Goal: Obtain resource: Download file/media

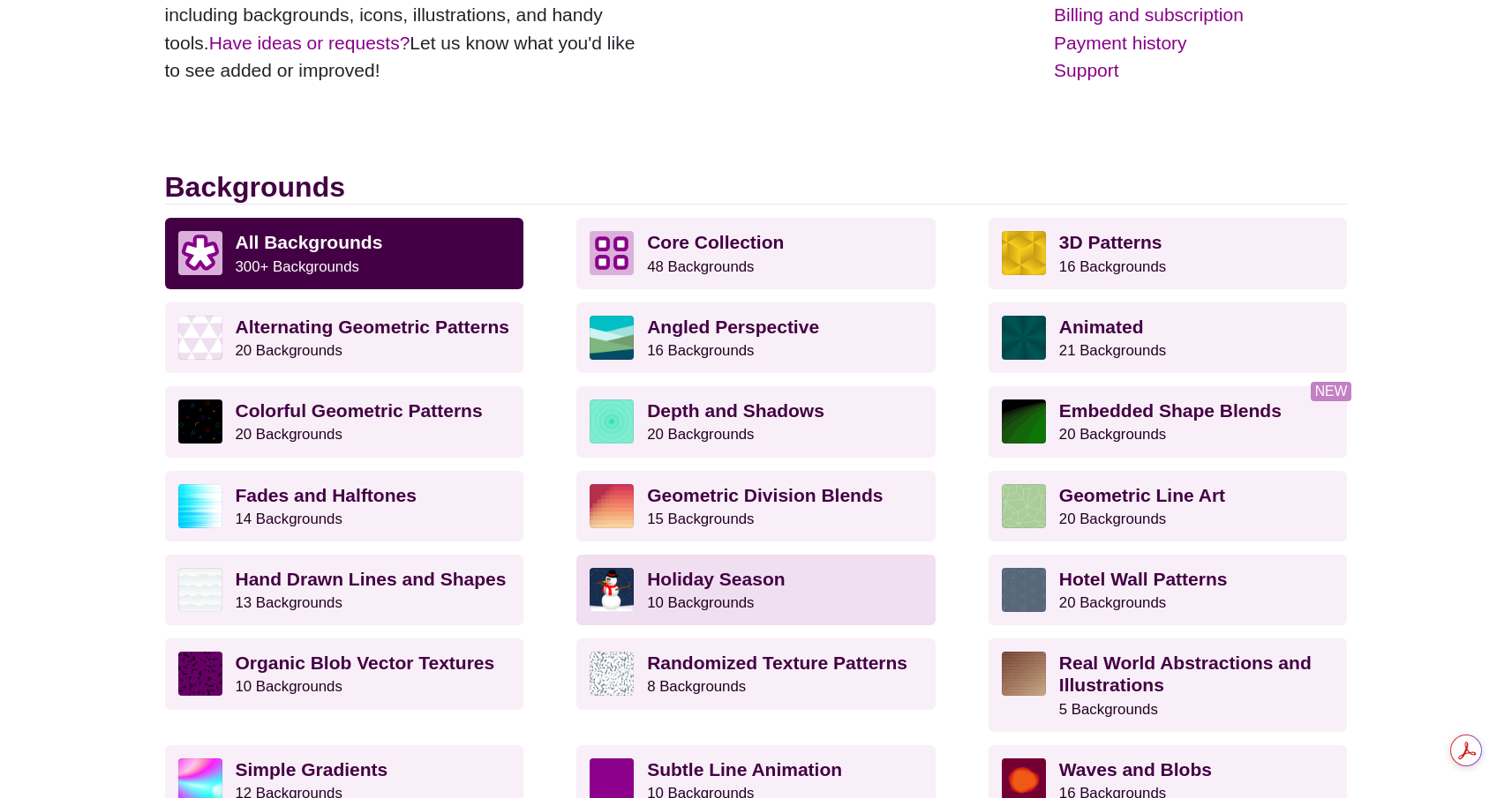
scroll to position [436, 0]
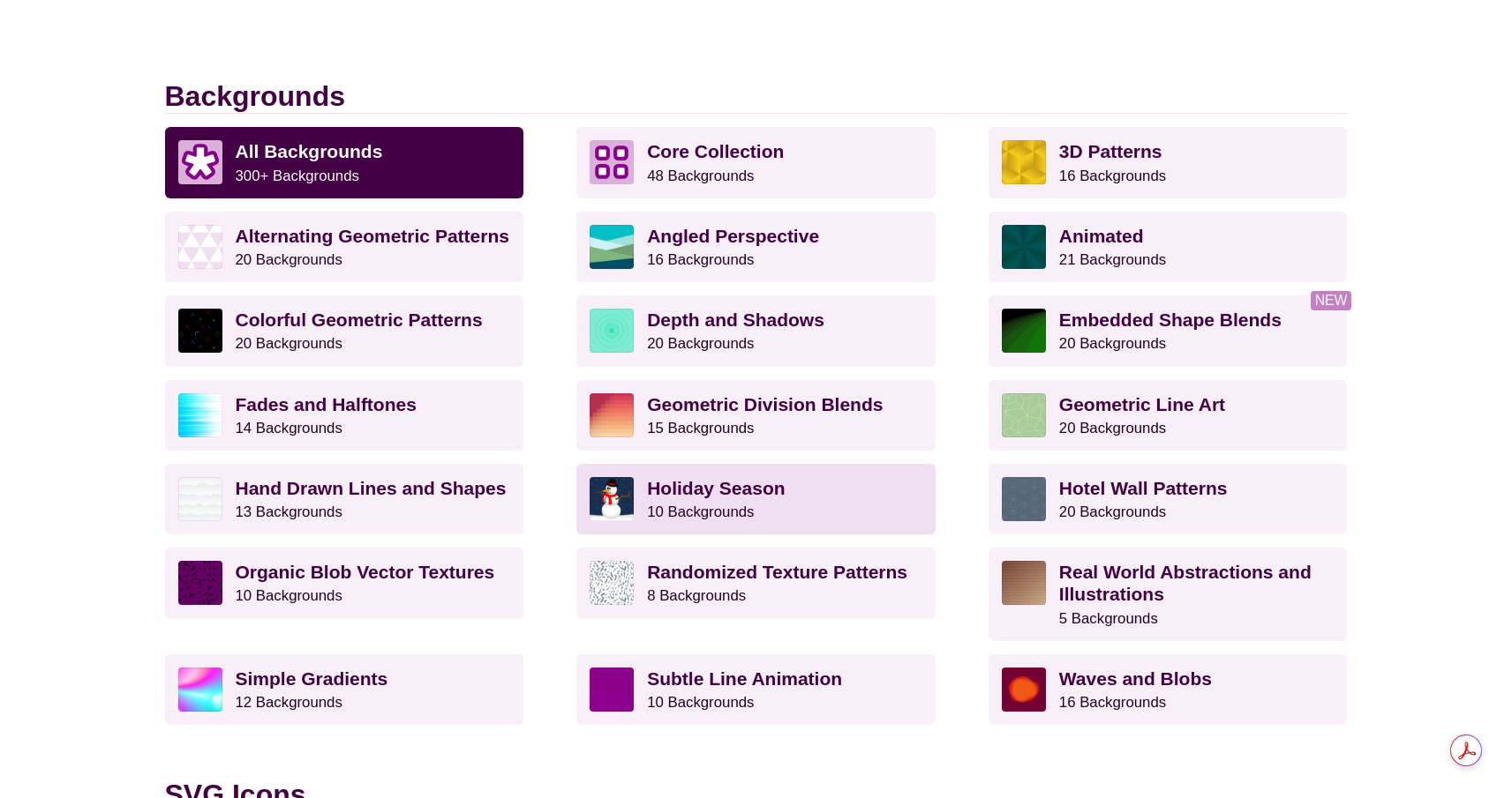
click at [667, 516] on small "10 Backgrounds" at bounding box center [700, 512] width 107 height 16
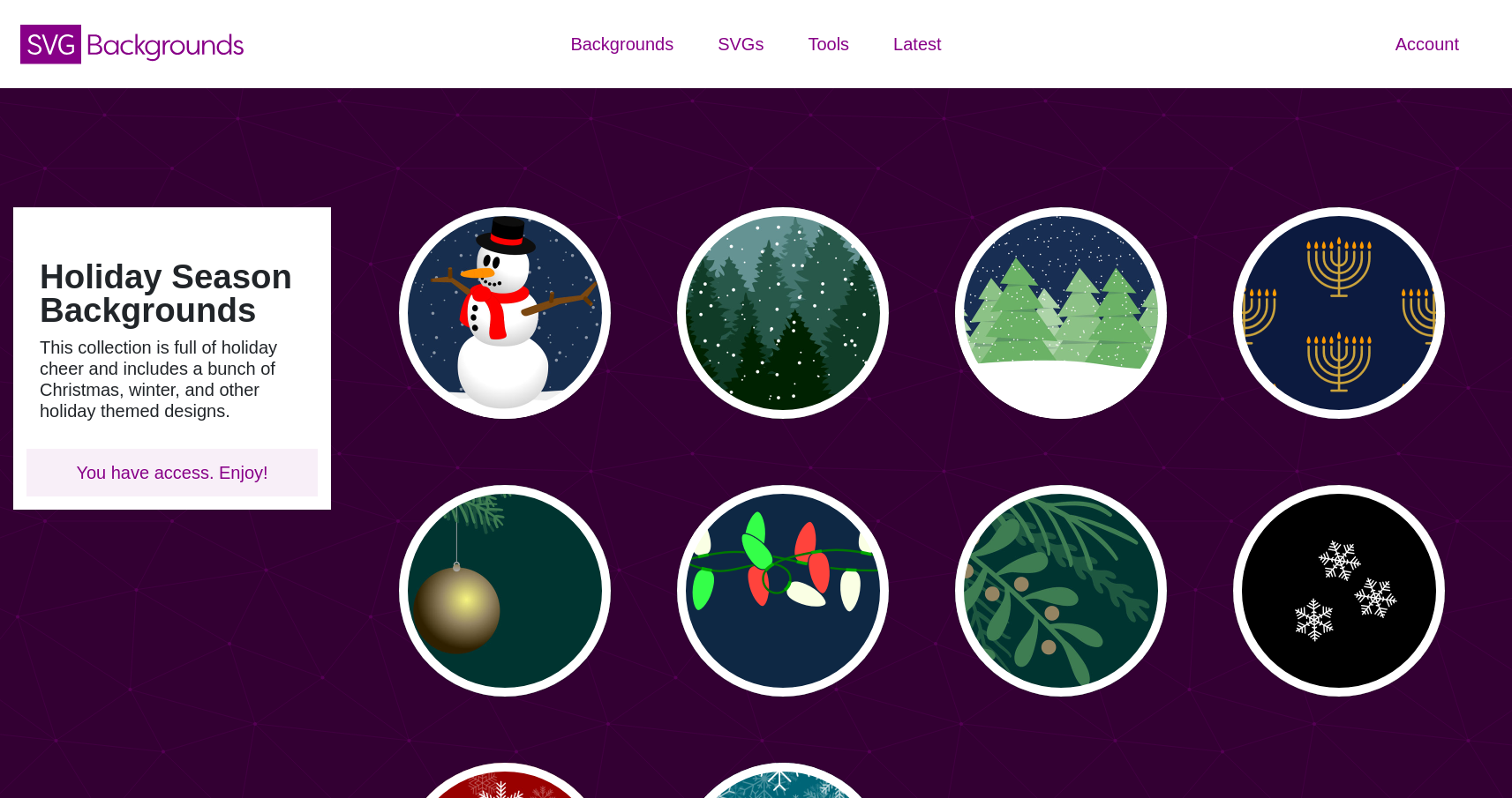
scroll to position [492, 0]
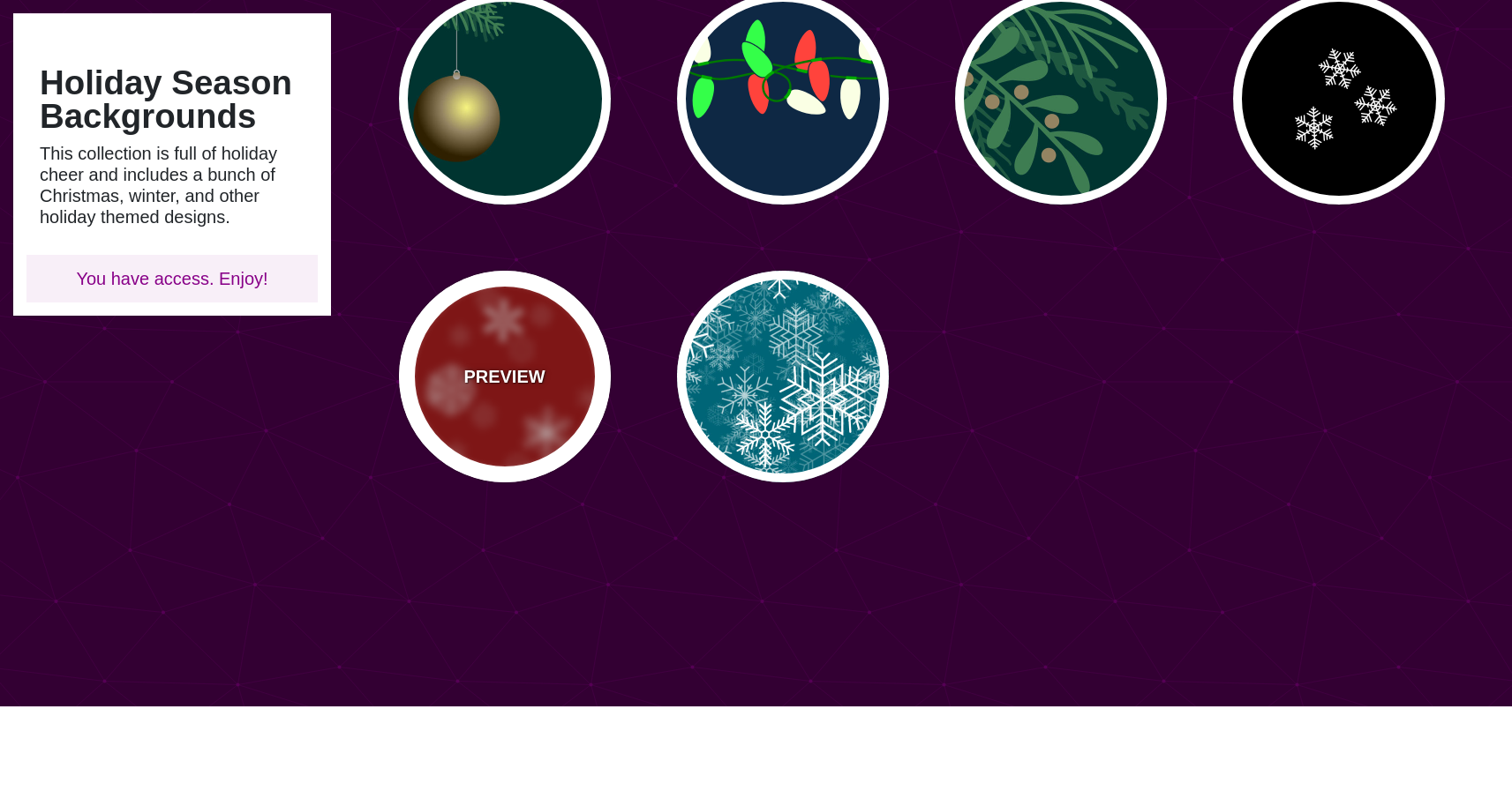
click at [532, 402] on div "PREVIEW" at bounding box center [504, 376] width 212 height 212
type input "#990000"
type input "0"
type input "3"
type input "0.4"
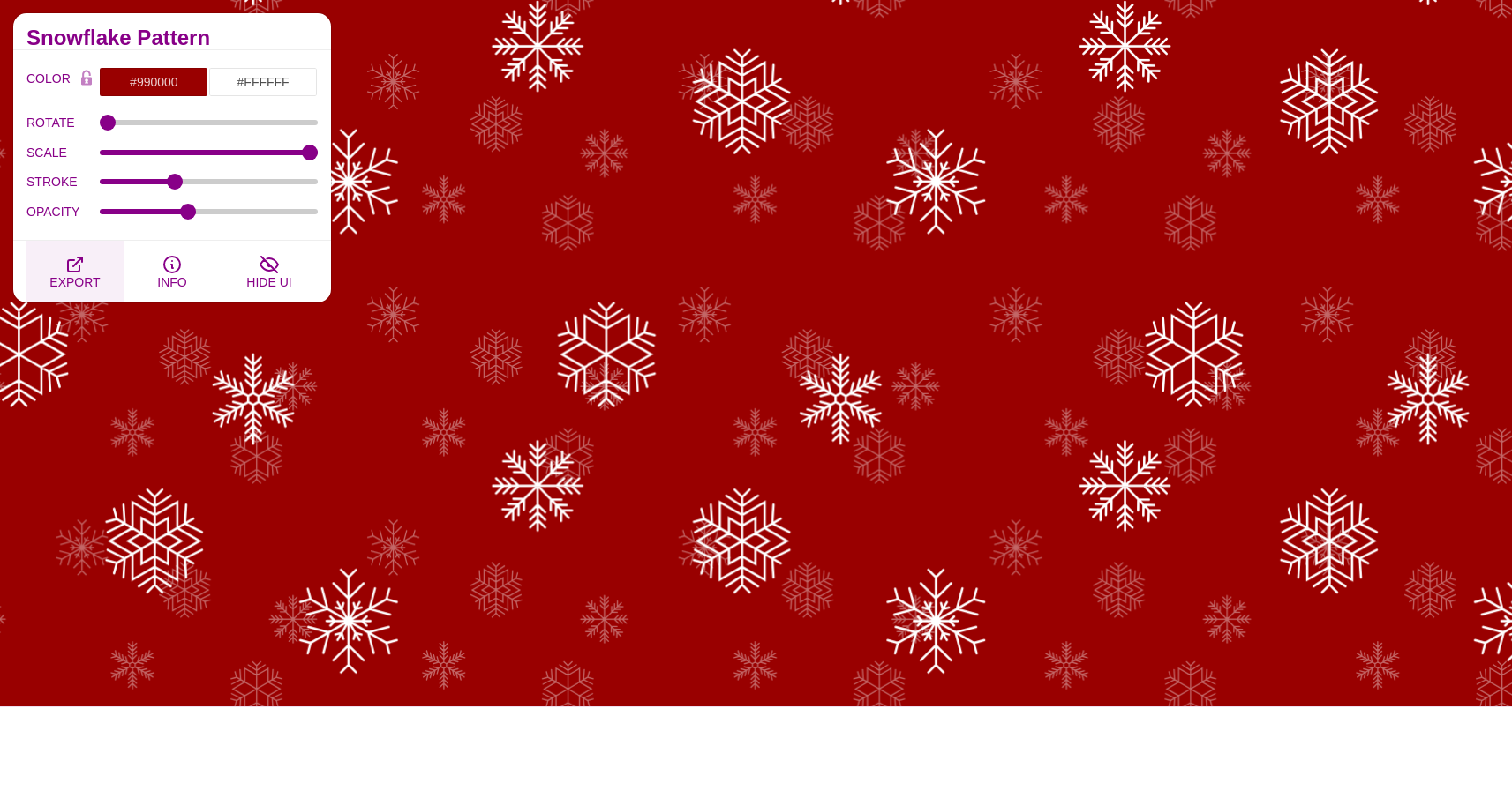
click at [64, 278] on span "EXPORT" at bounding box center [74, 282] width 50 height 15
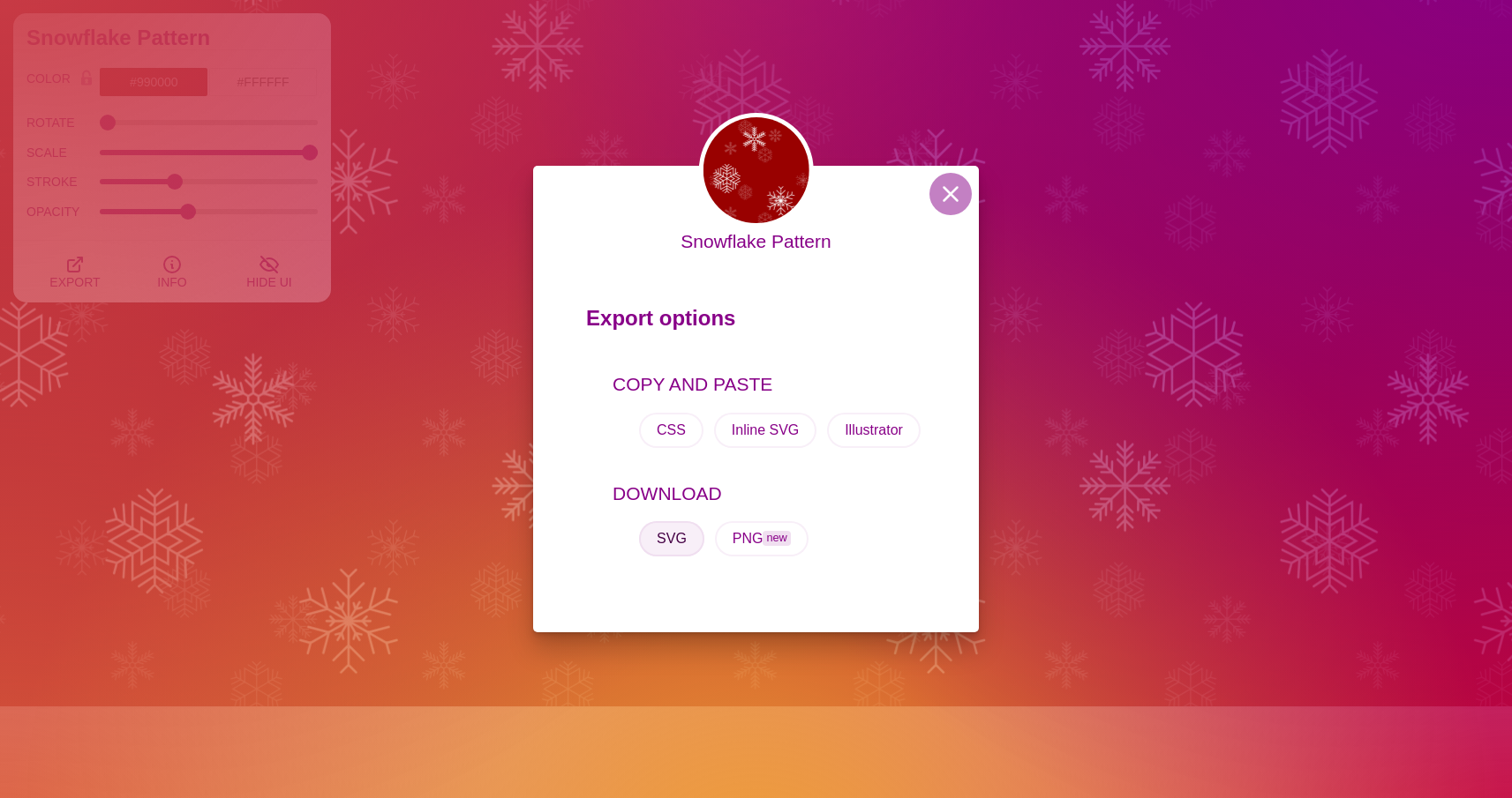
click at [677, 537] on button "SVG" at bounding box center [672, 538] width 65 height 35
click at [862, 430] on button "Illustrator" at bounding box center [874, 430] width 94 height 35
click at [448, 553] on div "Snowflake Pattern Export options COPY AND PASTE CSS Inline SVG Illustrator DOWN…" at bounding box center [756, 399] width 1512 height 798
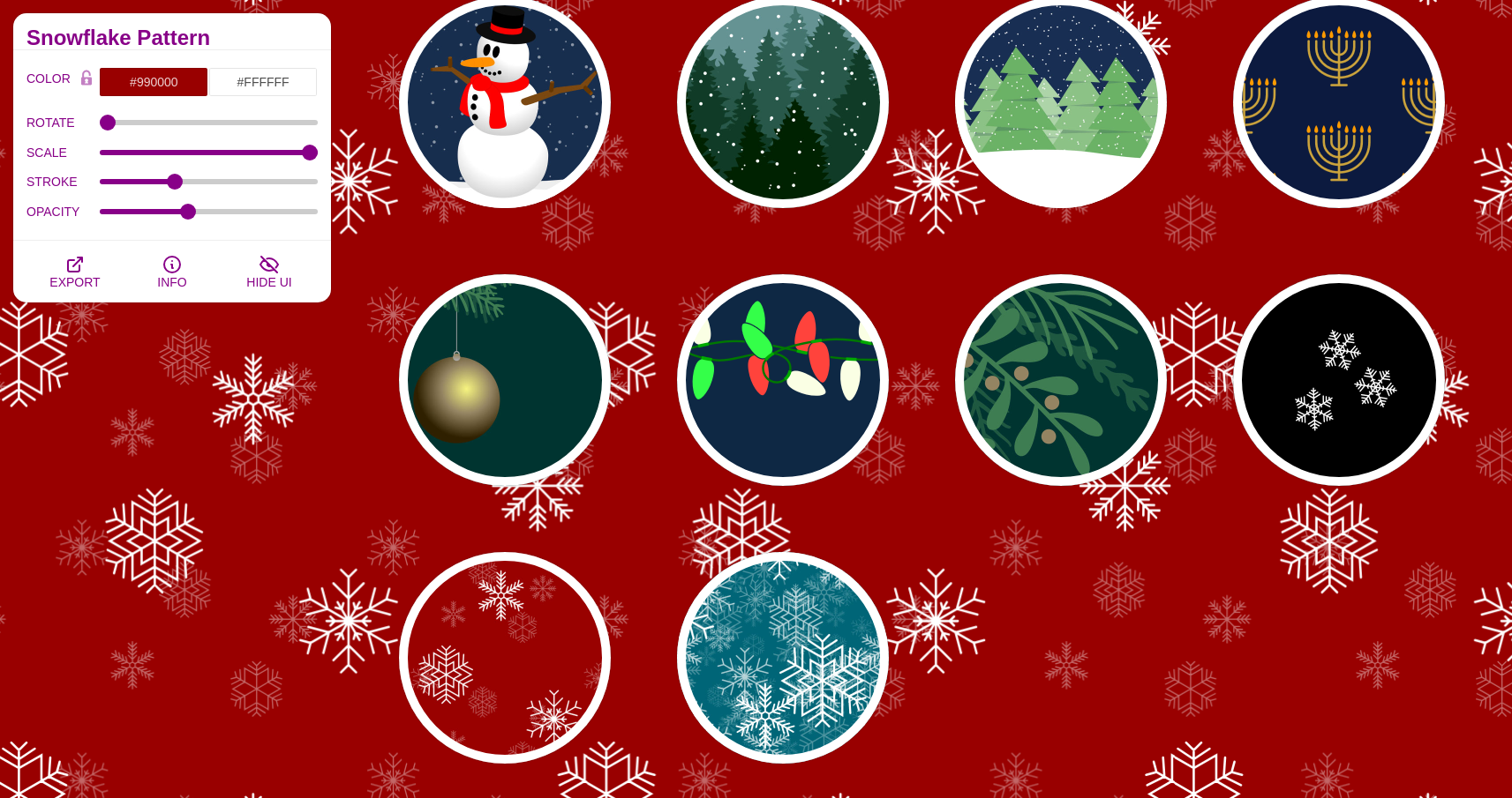
scroll to position [254, 0]
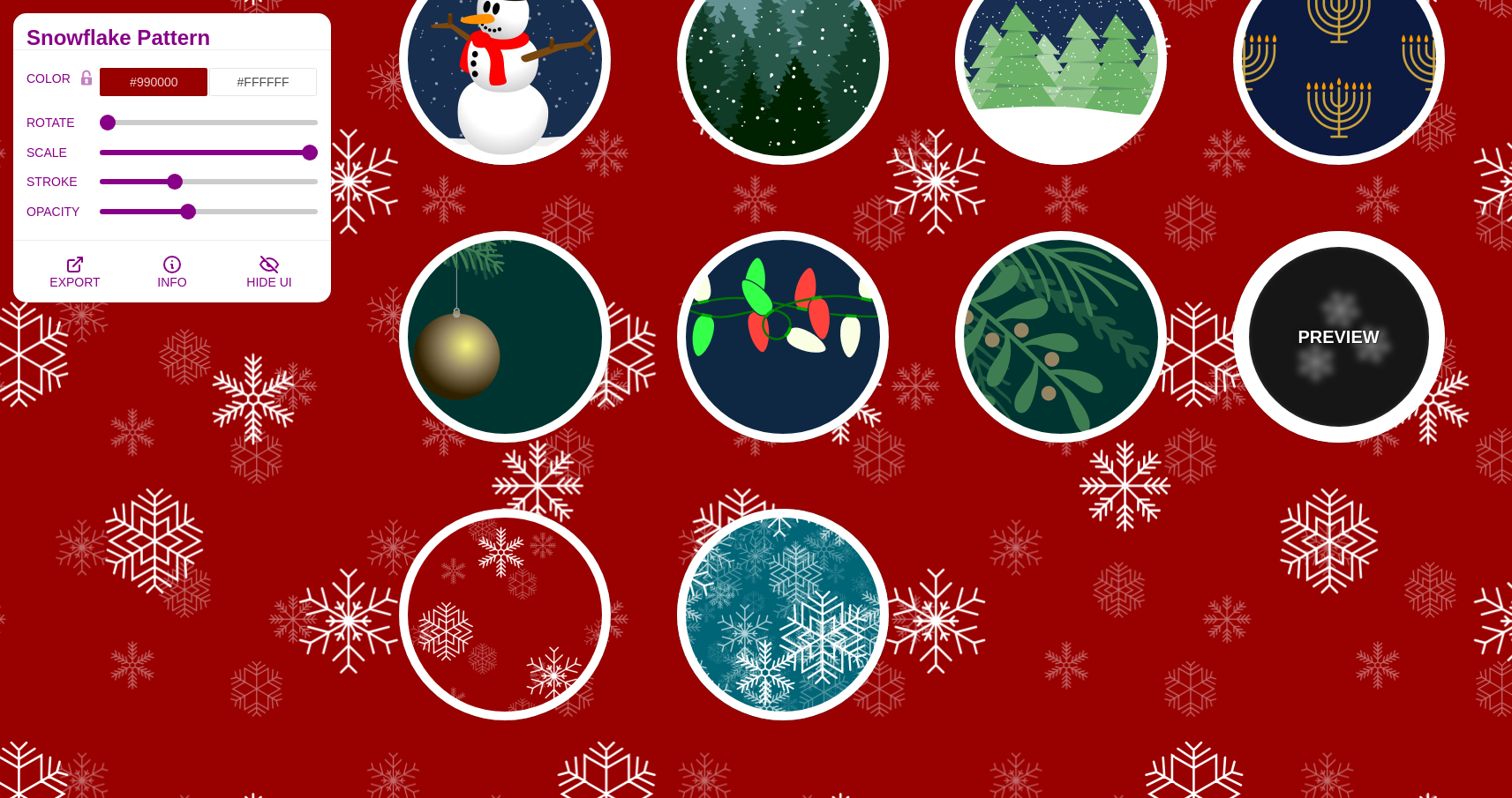
click at [1318, 403] on div "PREVIEW" at bounding box center [1339, 337] width 212 height 212
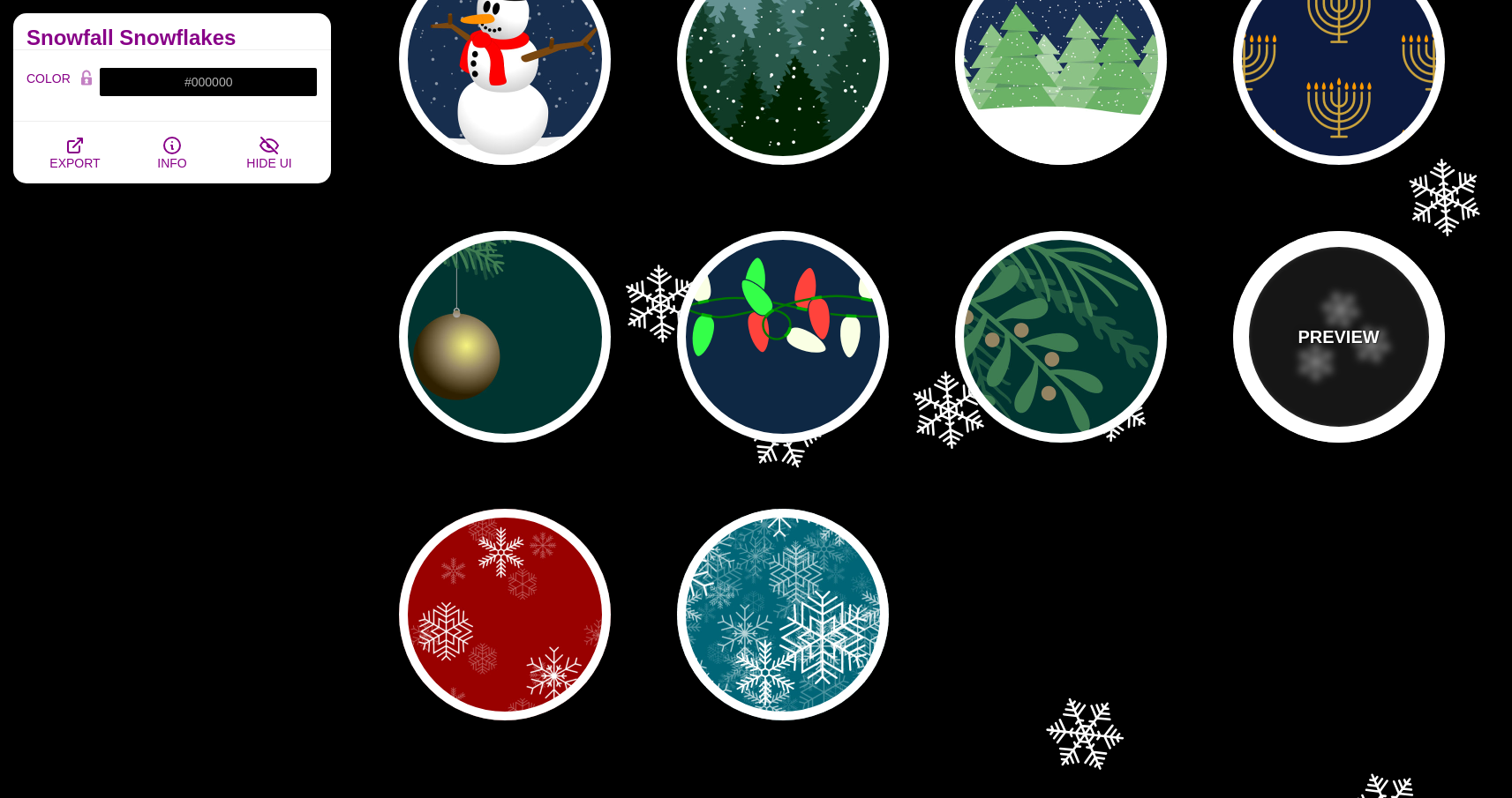
scroll to position [0, 0]
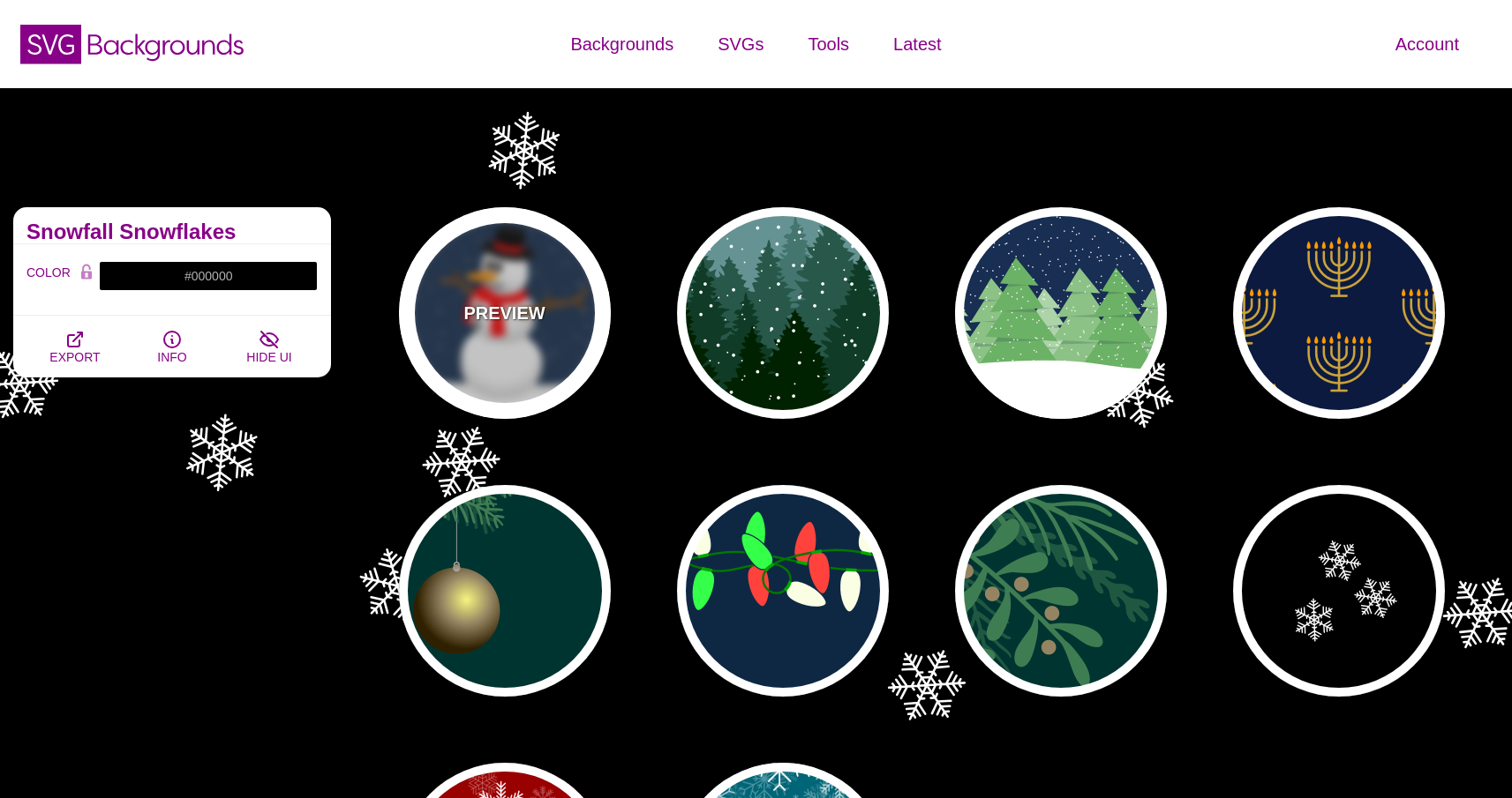
click at [554, 321] on div "PREVIEW" at bounding box center [504, 312] width 212 height 212
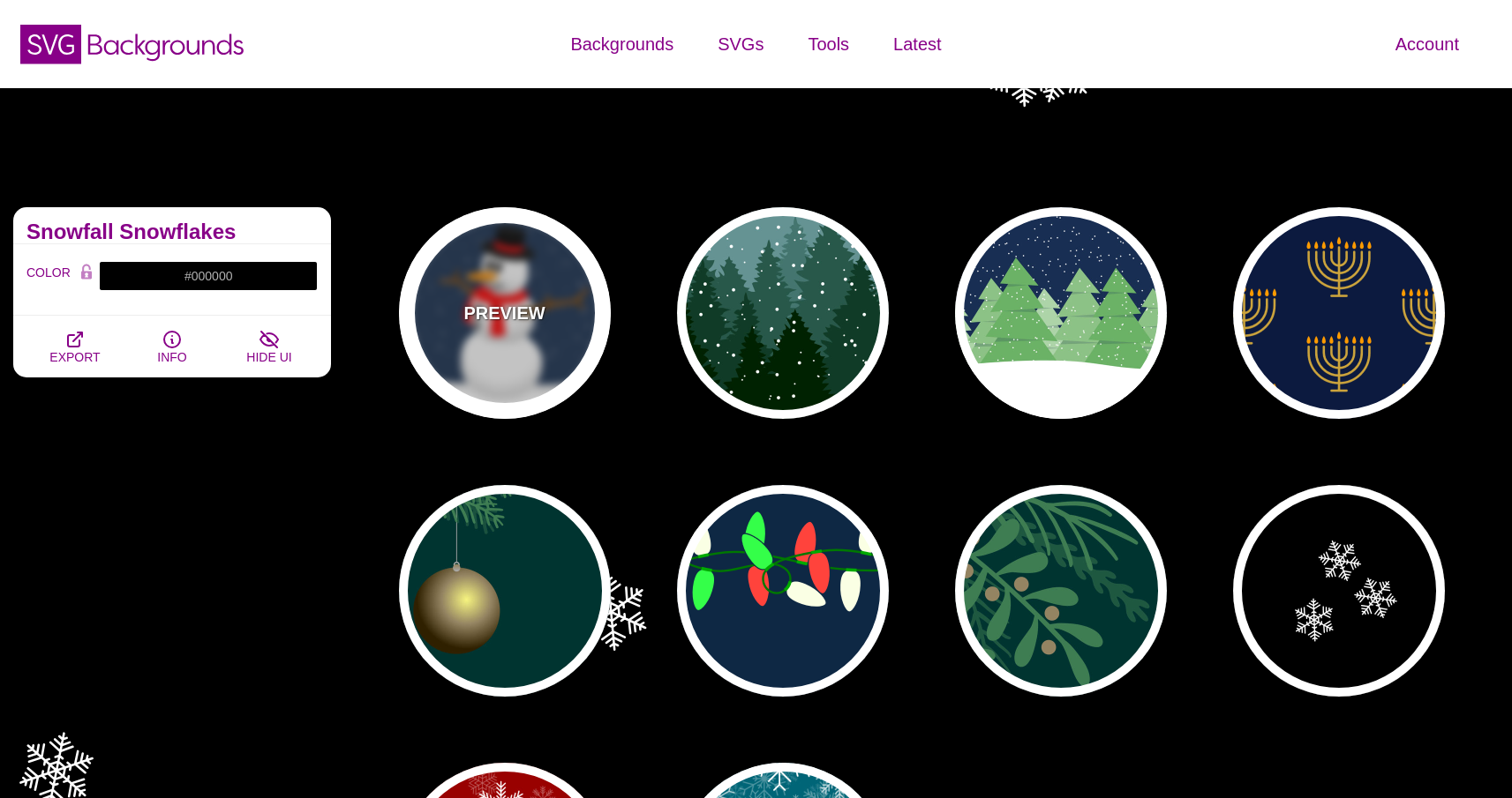
type input "#182E4E"
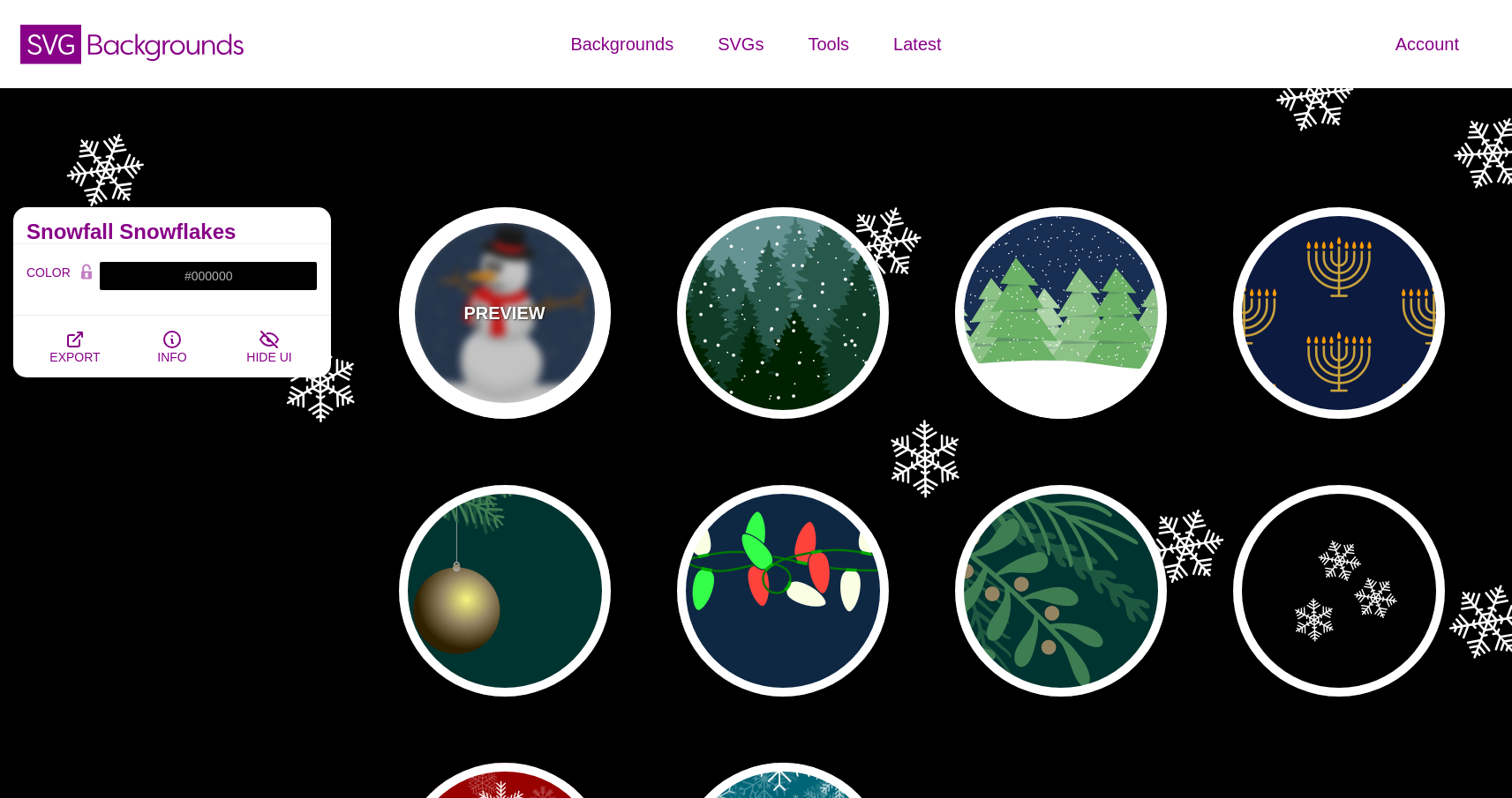
type input "#FF0000"
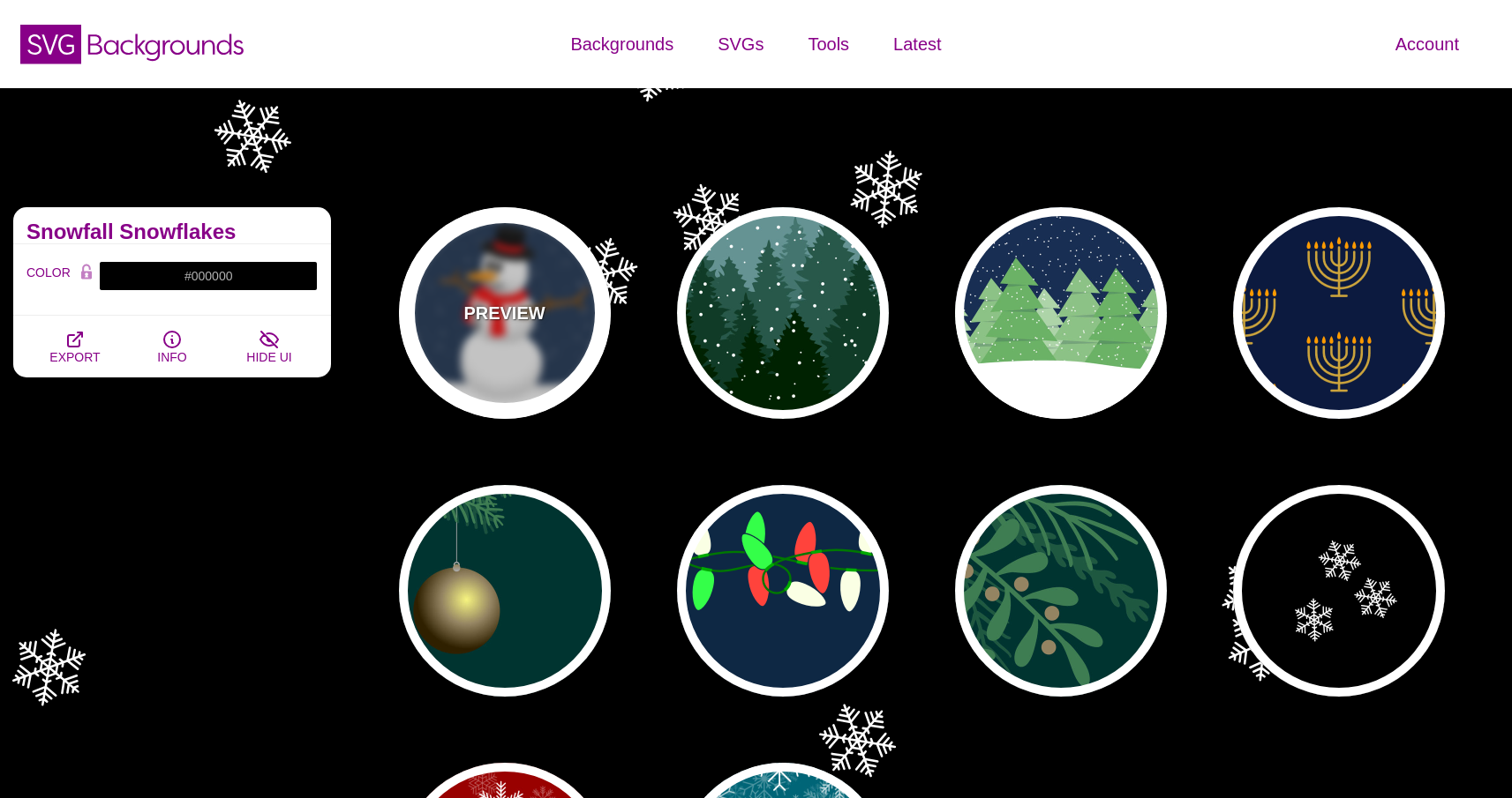
type input "#7A4810"
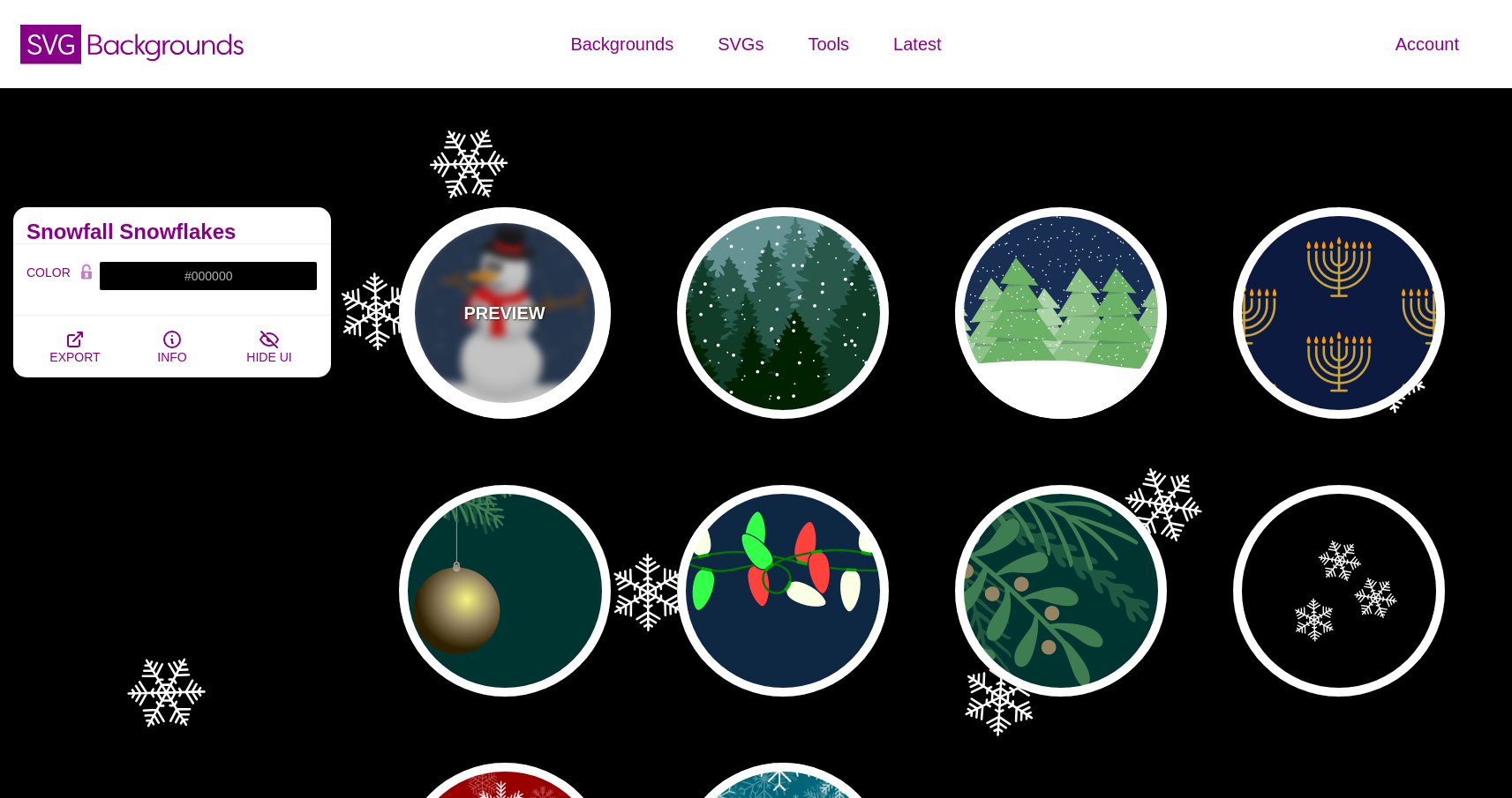
type input "20"
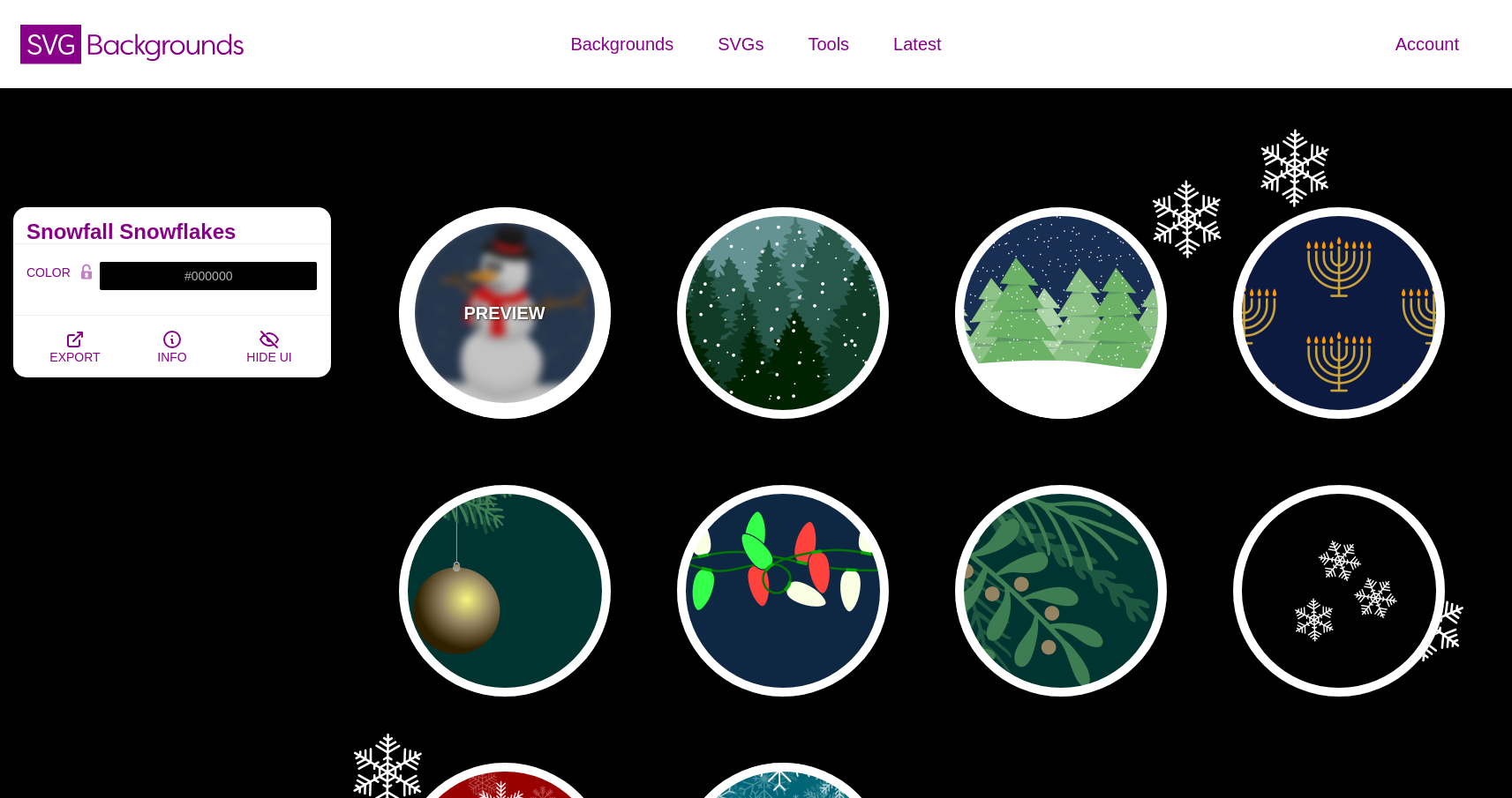
type input "10"
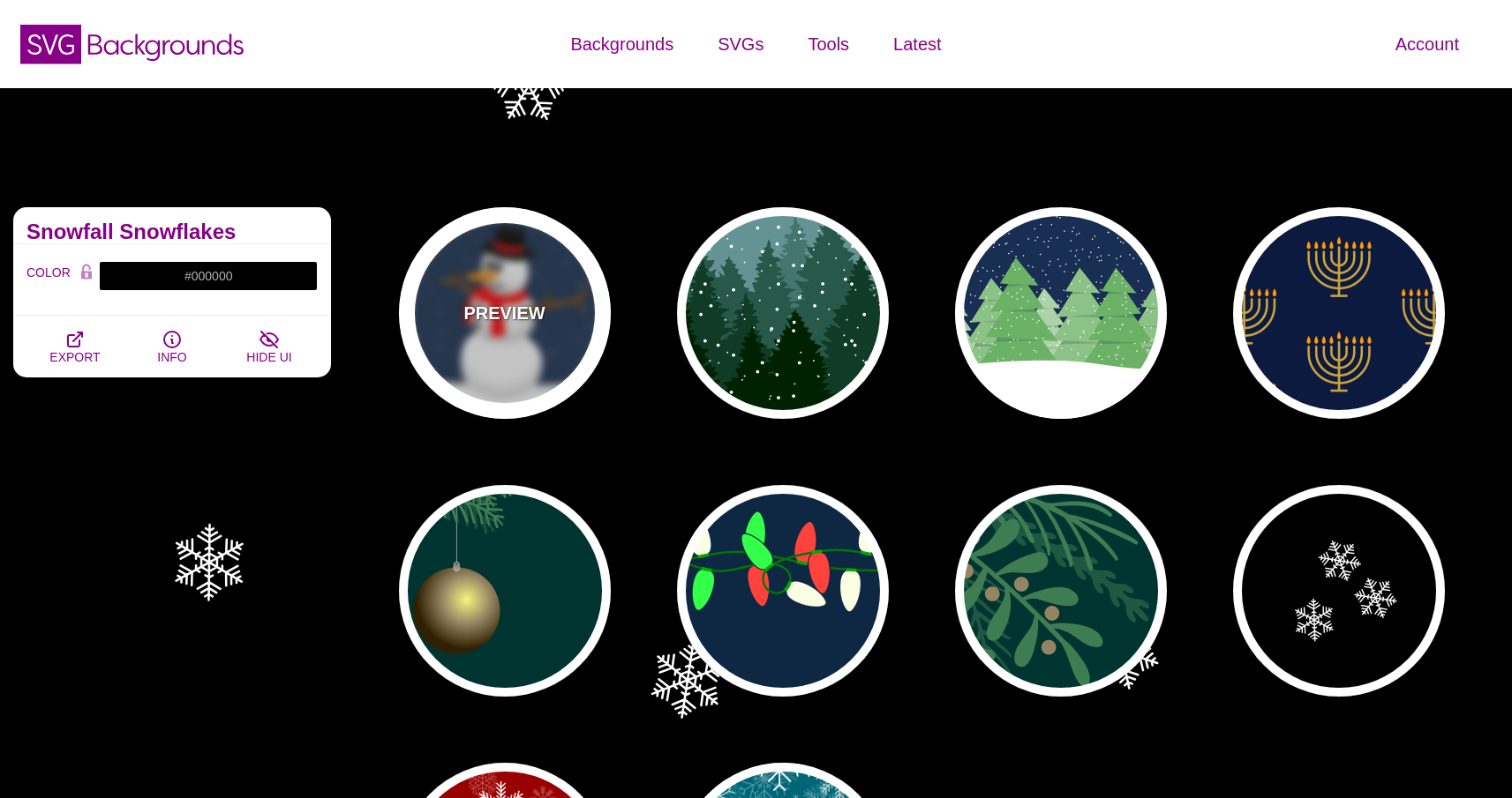
type input "0"
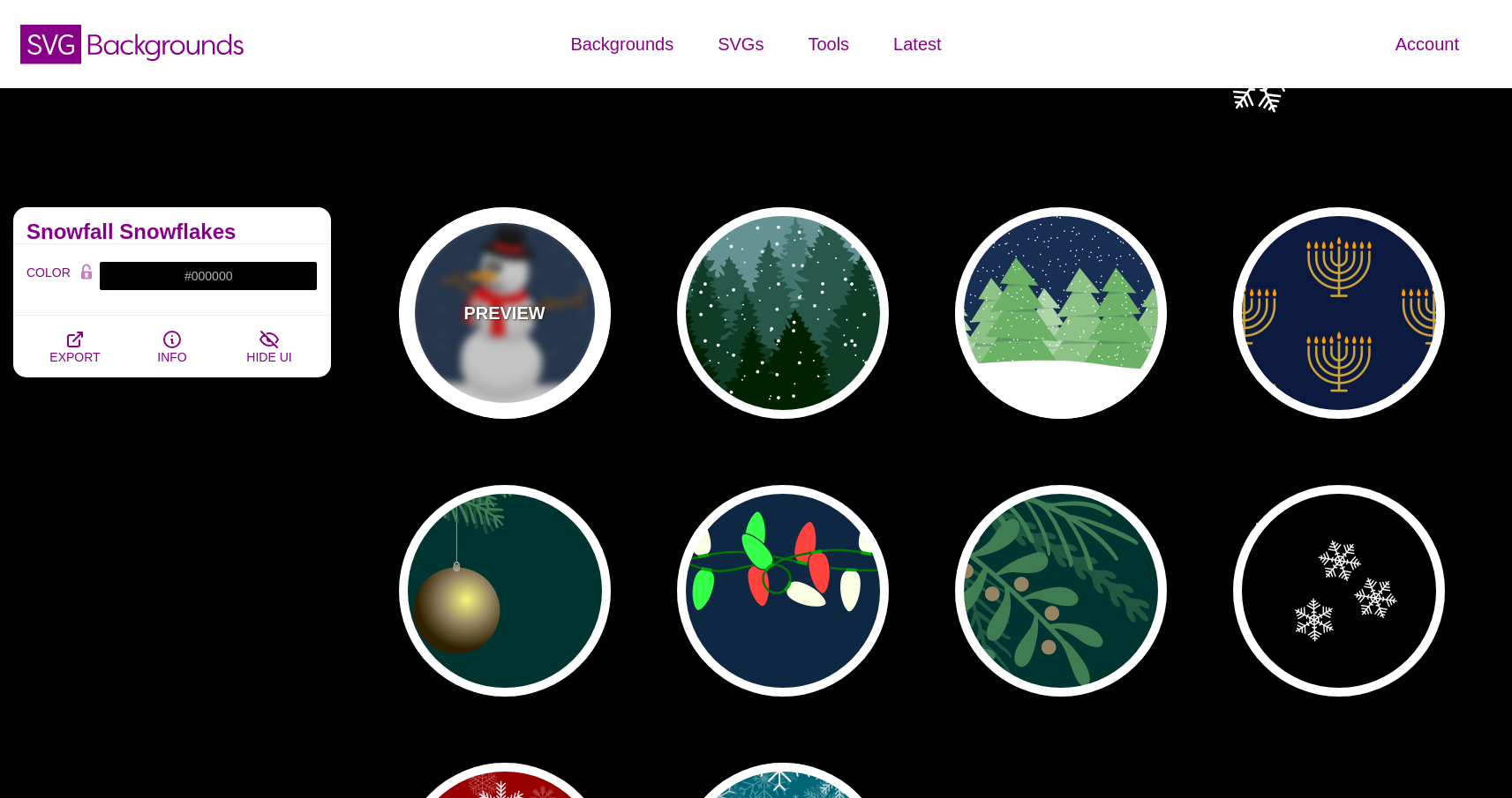
type input "0.25"
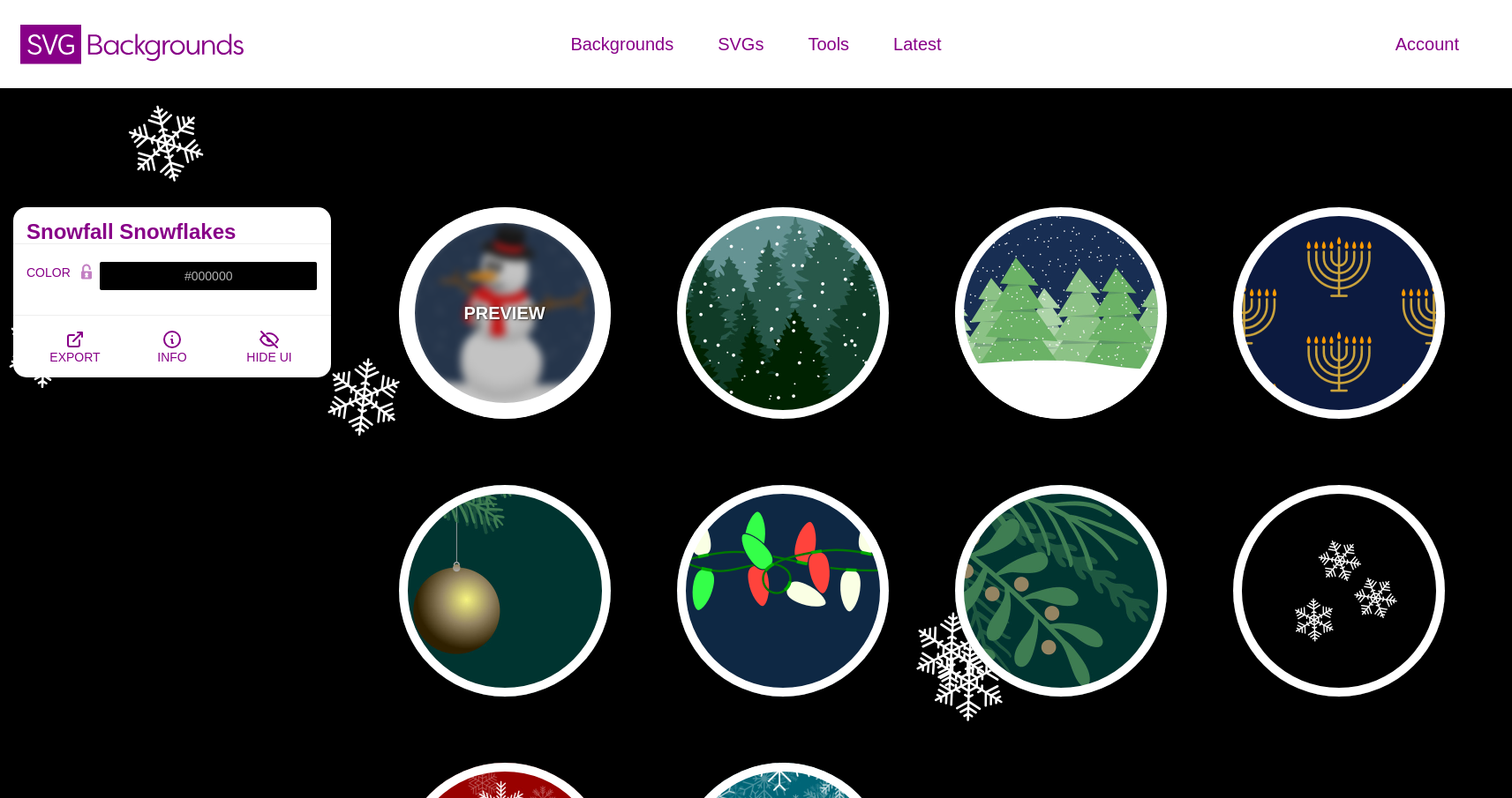
type input "0.5"
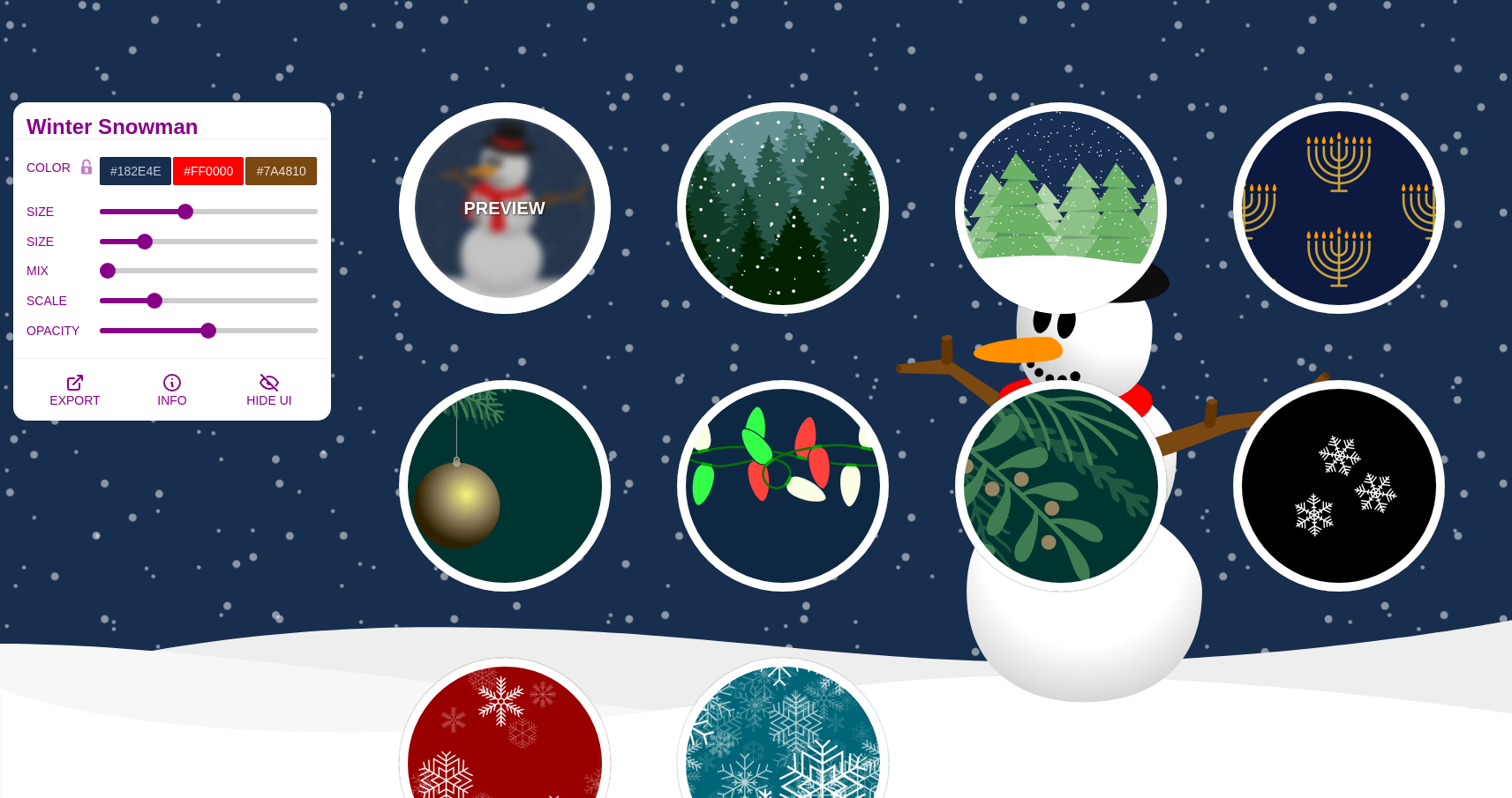
scroll to position [570, 0]
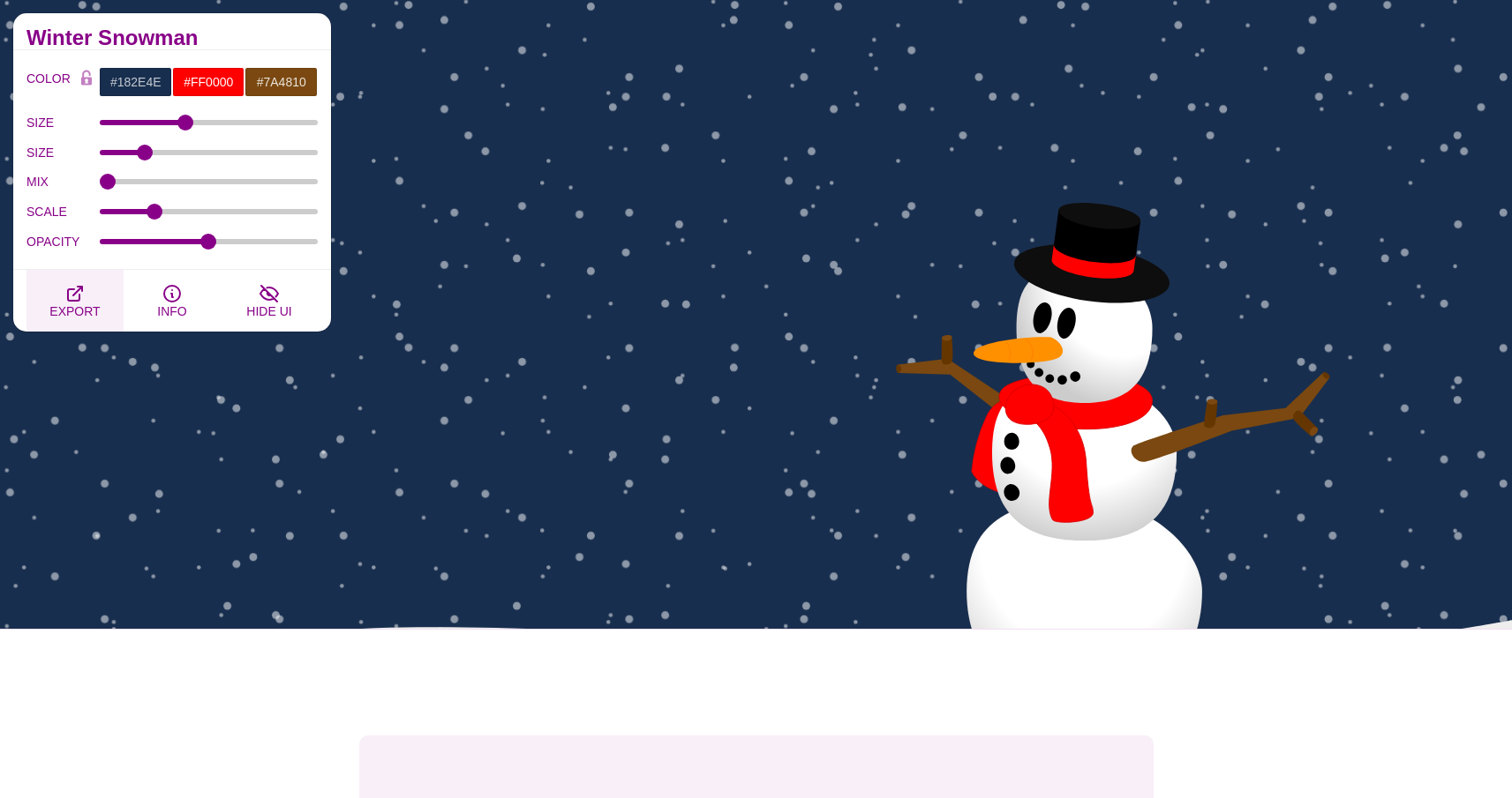
click at [87, 302] on button "EXPORT" at bounding box center [74, 300] width 97 height 62
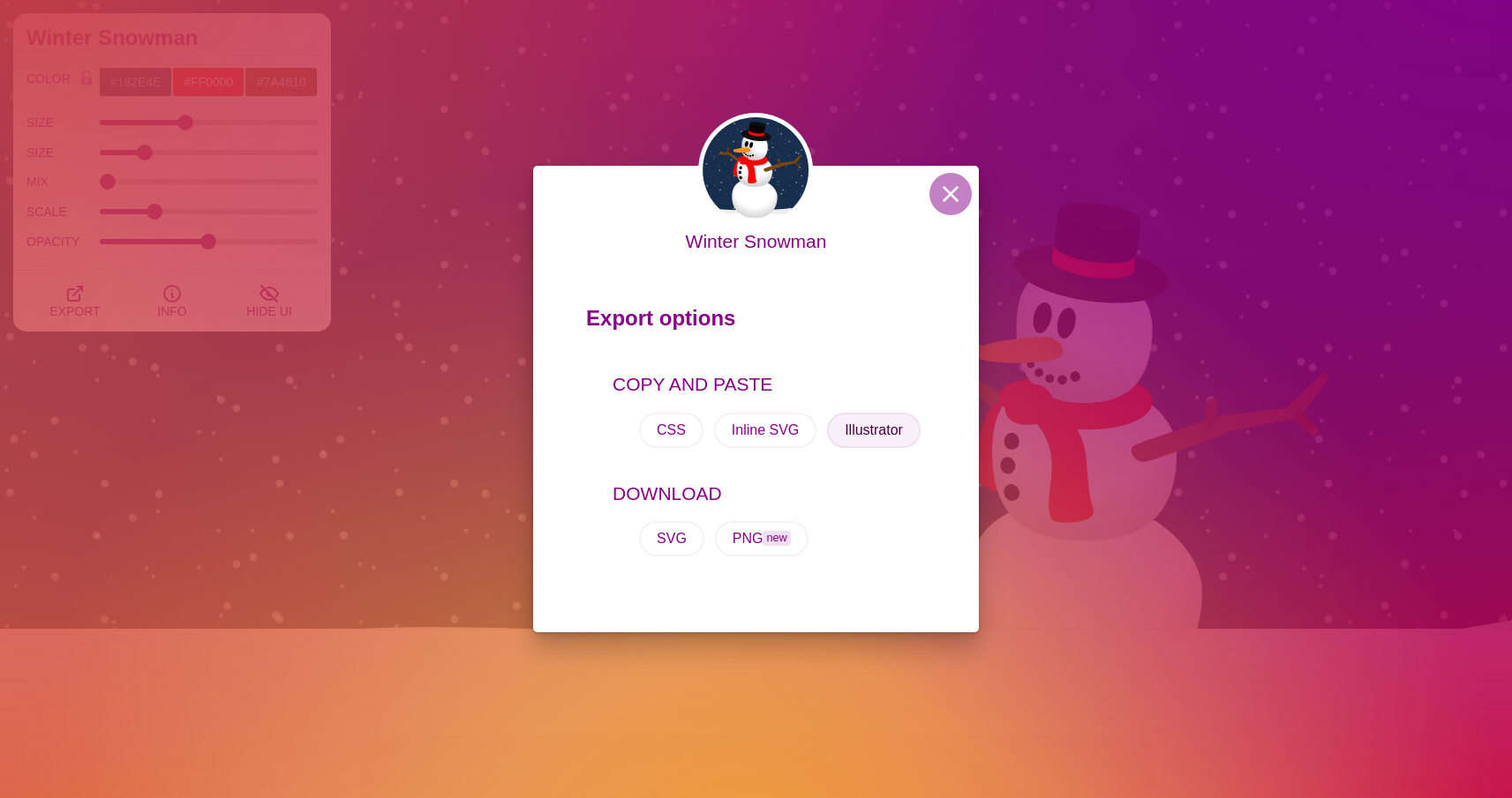
click at [877, 428] on button "Illustrator" at bounding box center [874, 430] width 94 height 35
click at [963, 192] on button at bounding box center [950, 193] width 43 height 43
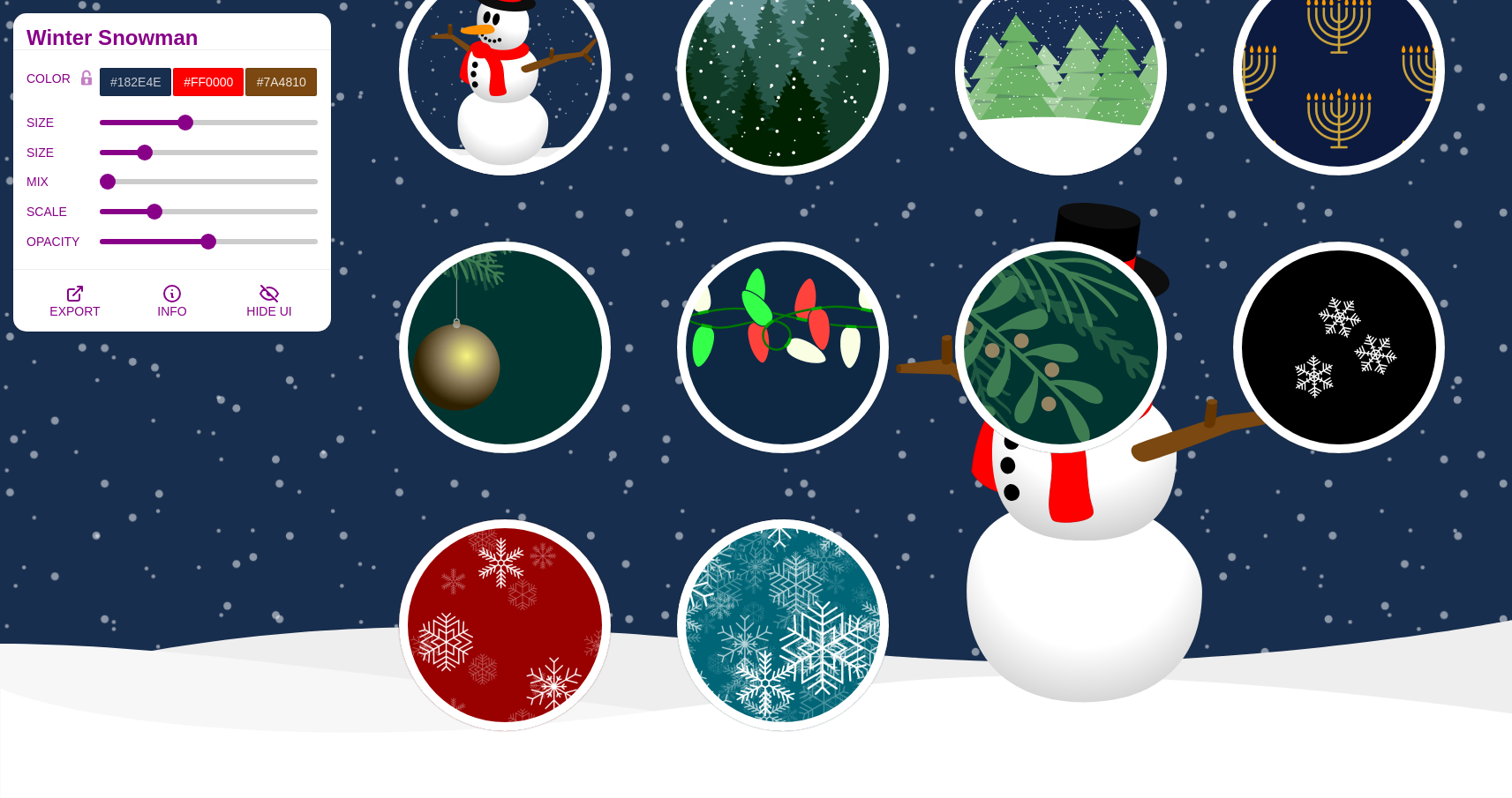
scroll to position [177, 0]
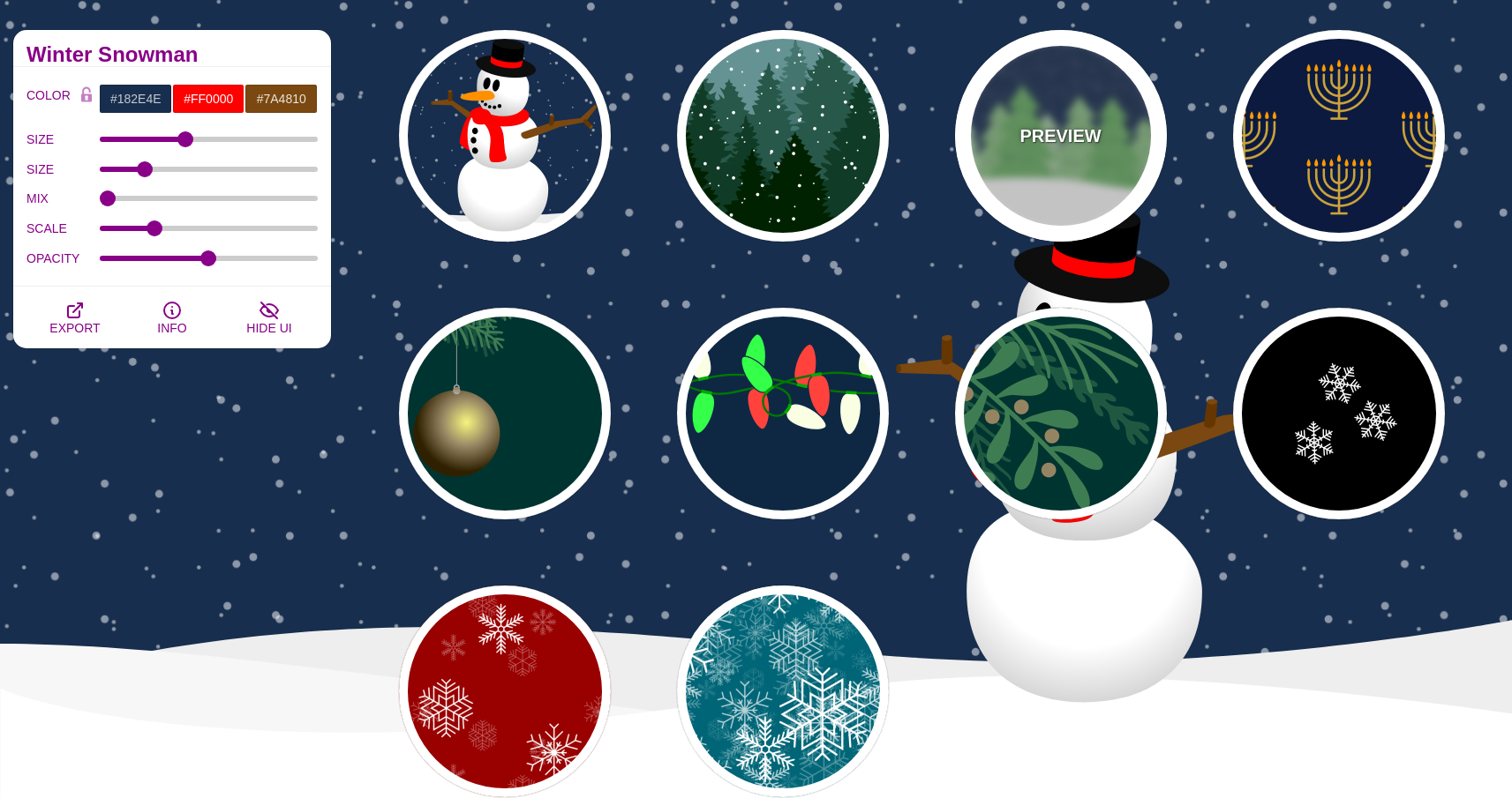
click at [1101, 162] on div "PREVIEW" at bounding box center [1060, 135] width 212 height 212
type input "#182E52"
type input "#6BB166"
type input "#FFFFFF"
type input "0"
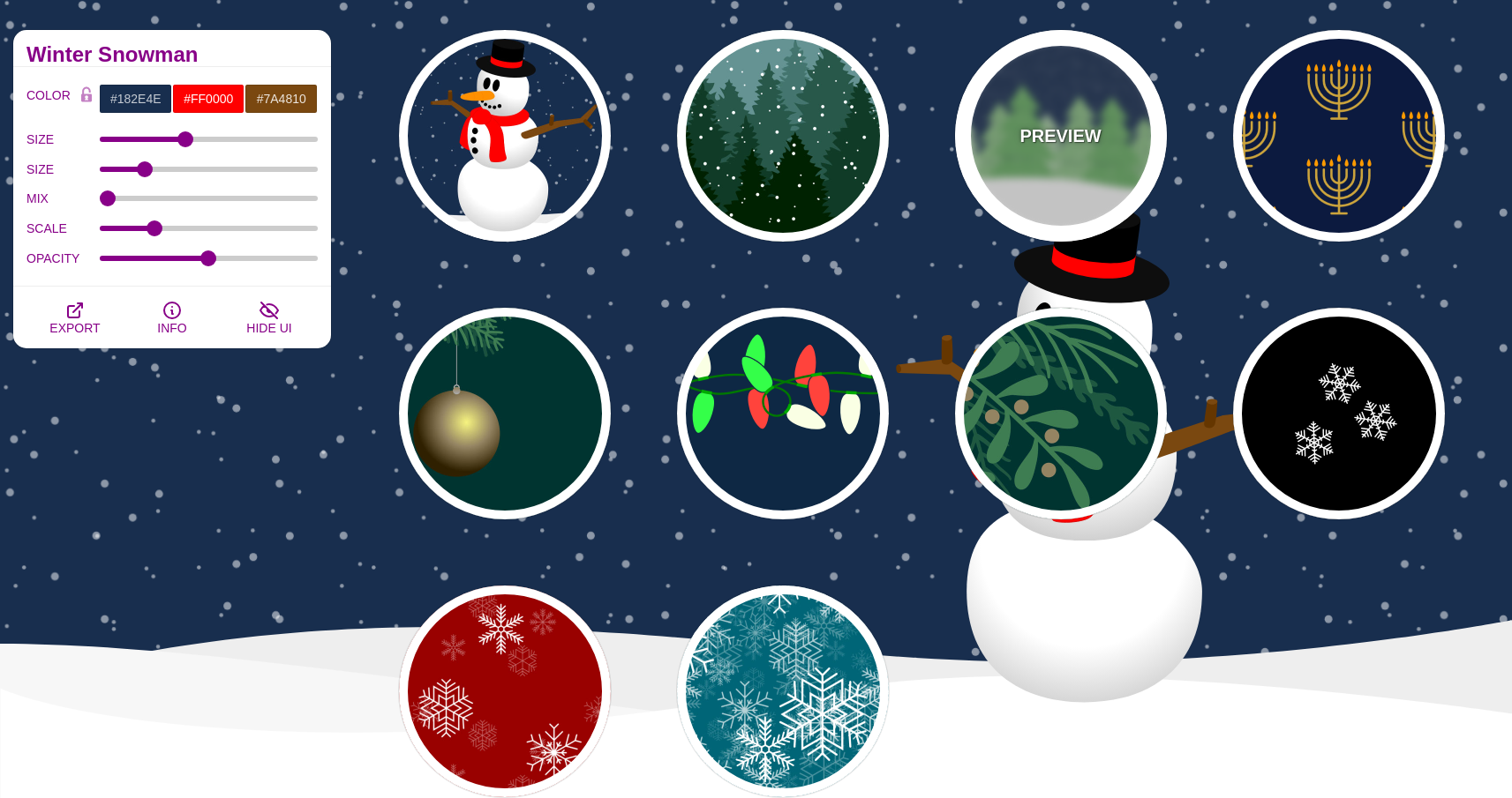
type input "0"
type input "15"
type input "0"
type input "0.2"
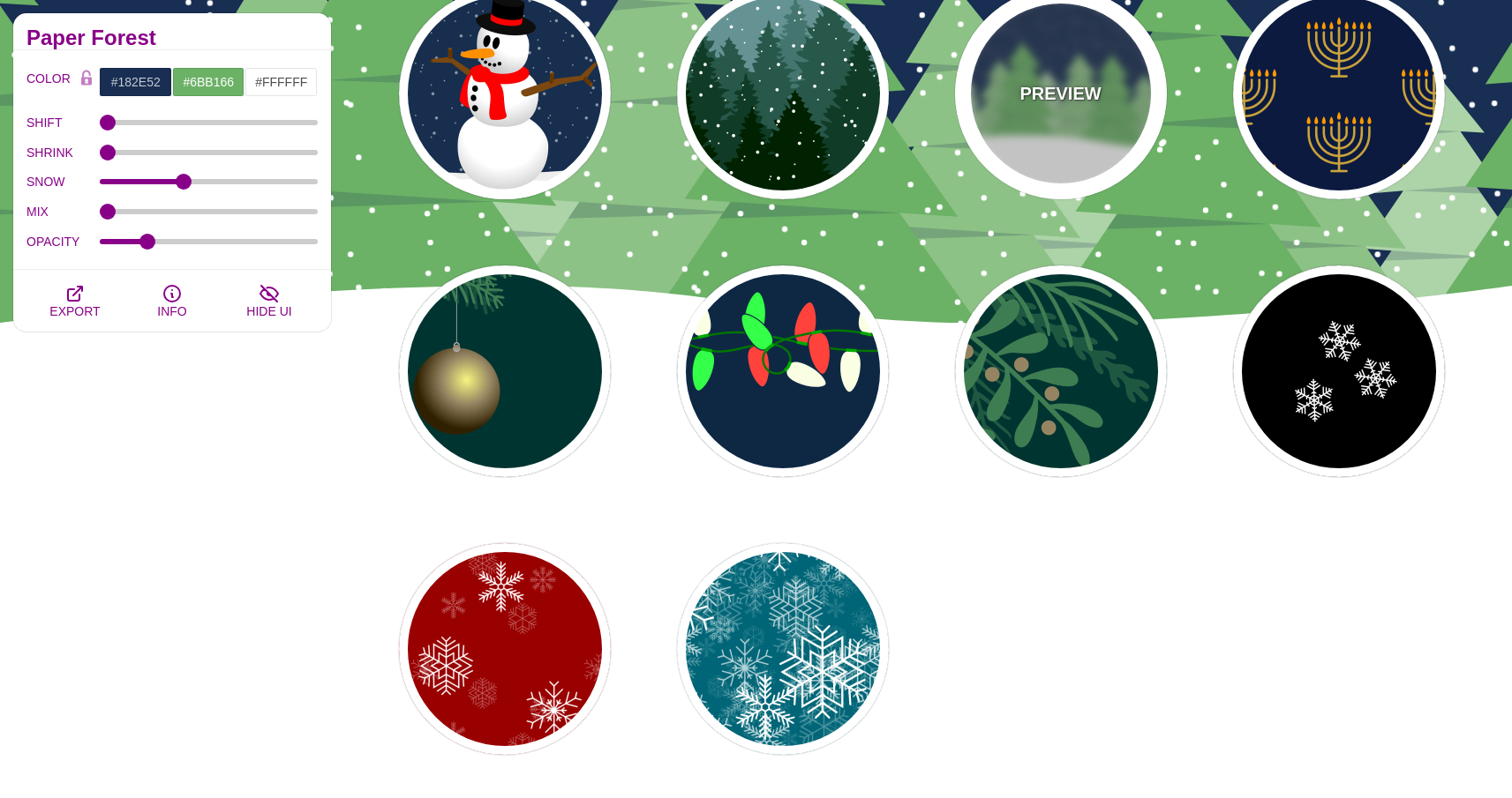
scroll to position [310, 0]
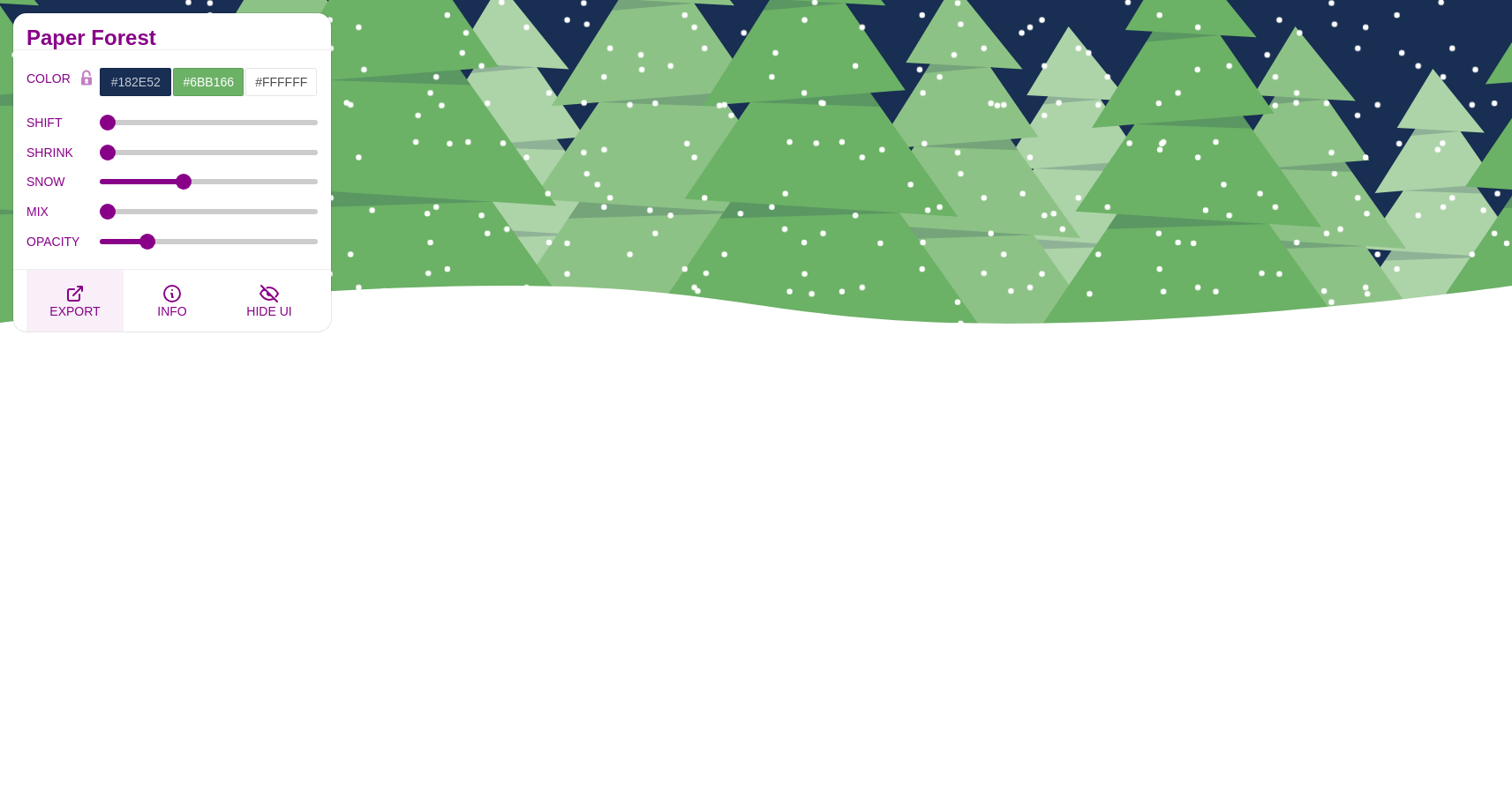
click at [64, 289] on icon "button" at bounding box center [74, 293] width 21 height 21
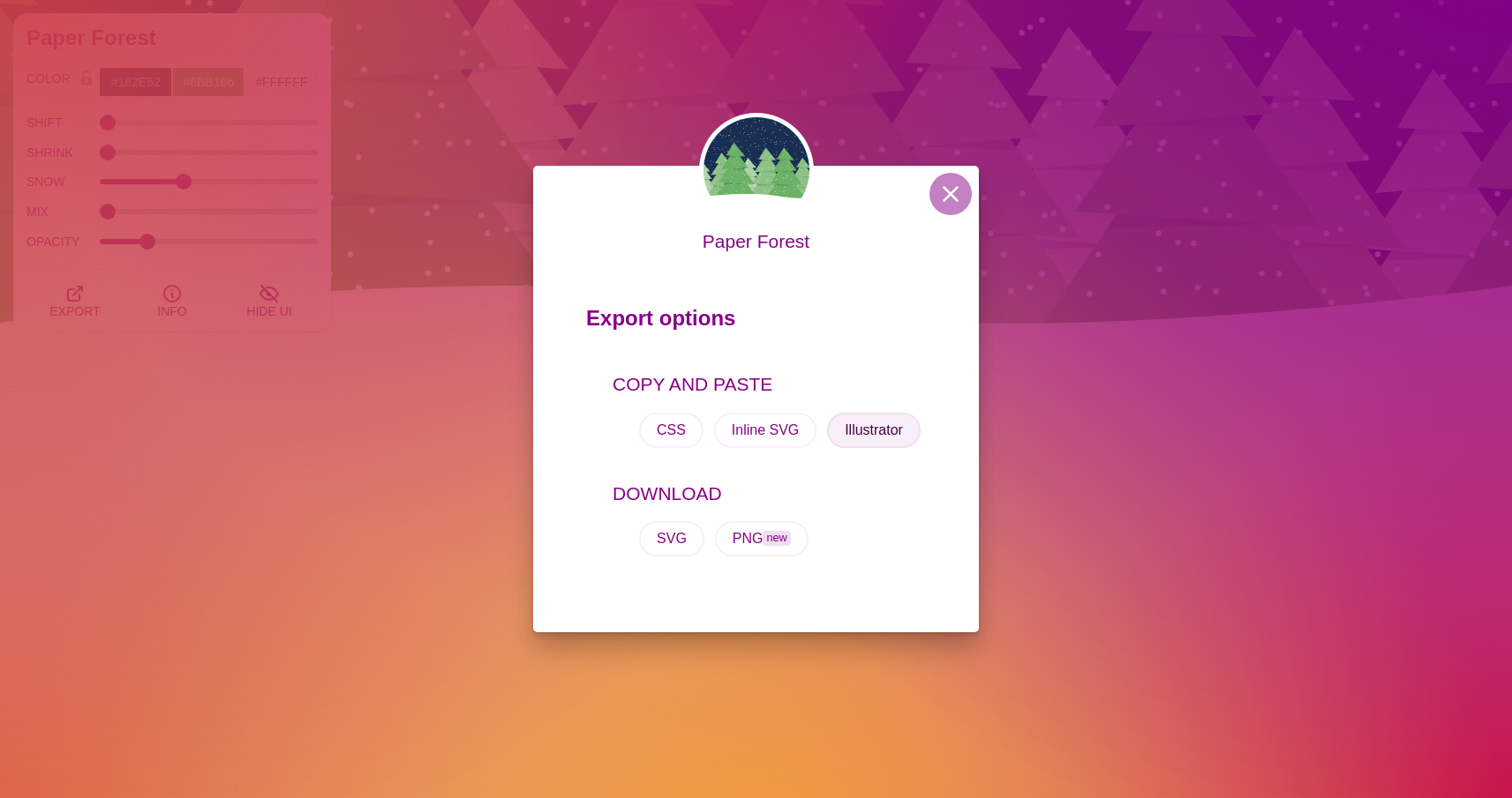
click at [875, 420] on button "Illustrator" at bounding box center [874, 430] width 94 height 35
click at [996, 200] on div "Paper Forest Export options COPY AND PASTE CSS Inline SVG Illustrator DOWNLOAD …" at bounding box center [756, 399] width 1512 height 798
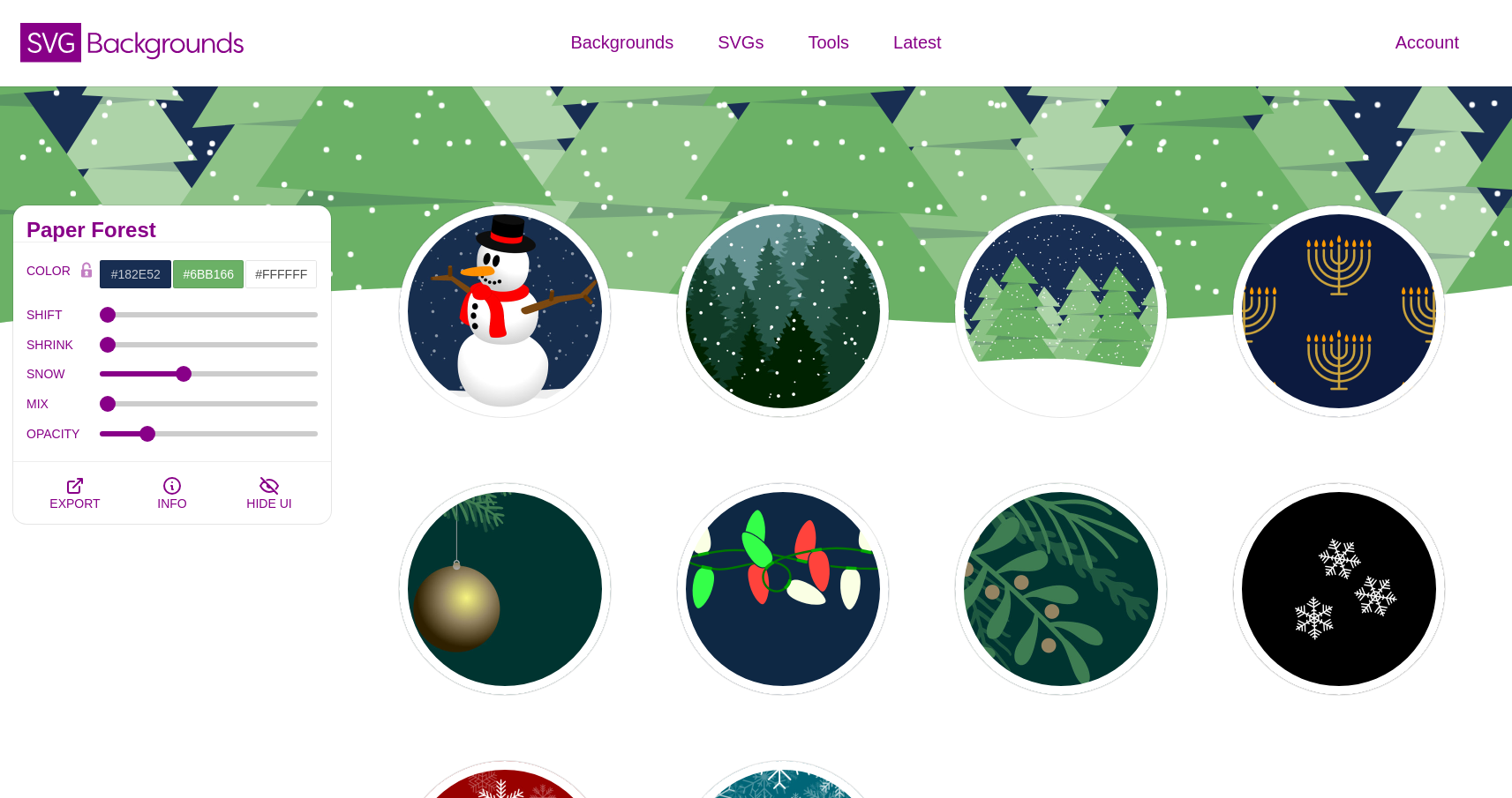
scroll to position [284, 0]
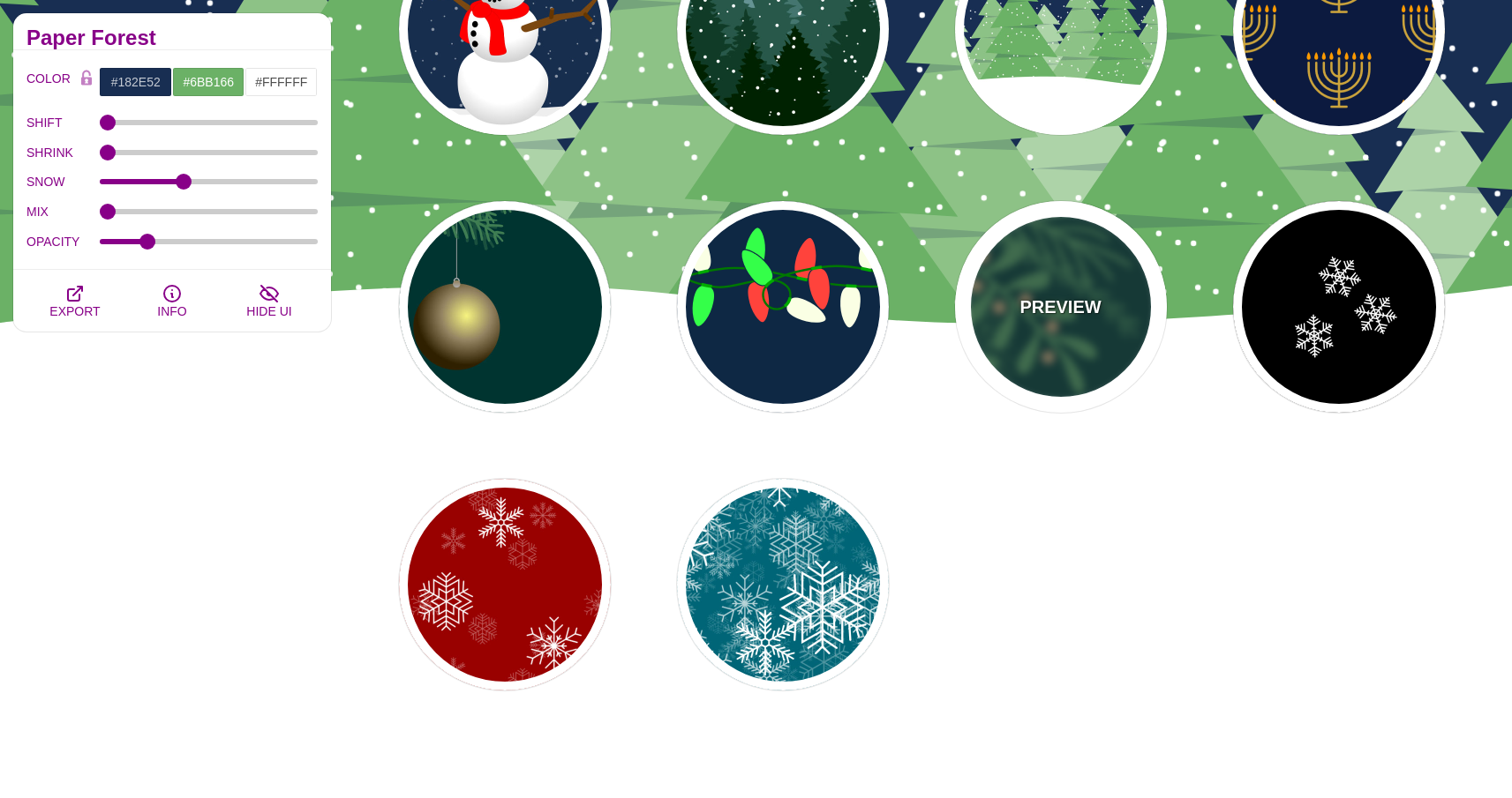
click at [1085, 264] on div "PREVIEW" at bounding box center [1060, 307] width 212 height 212
type input "#003431"
type input "#3E7C52"
type input "#958462"
type input "0.5"
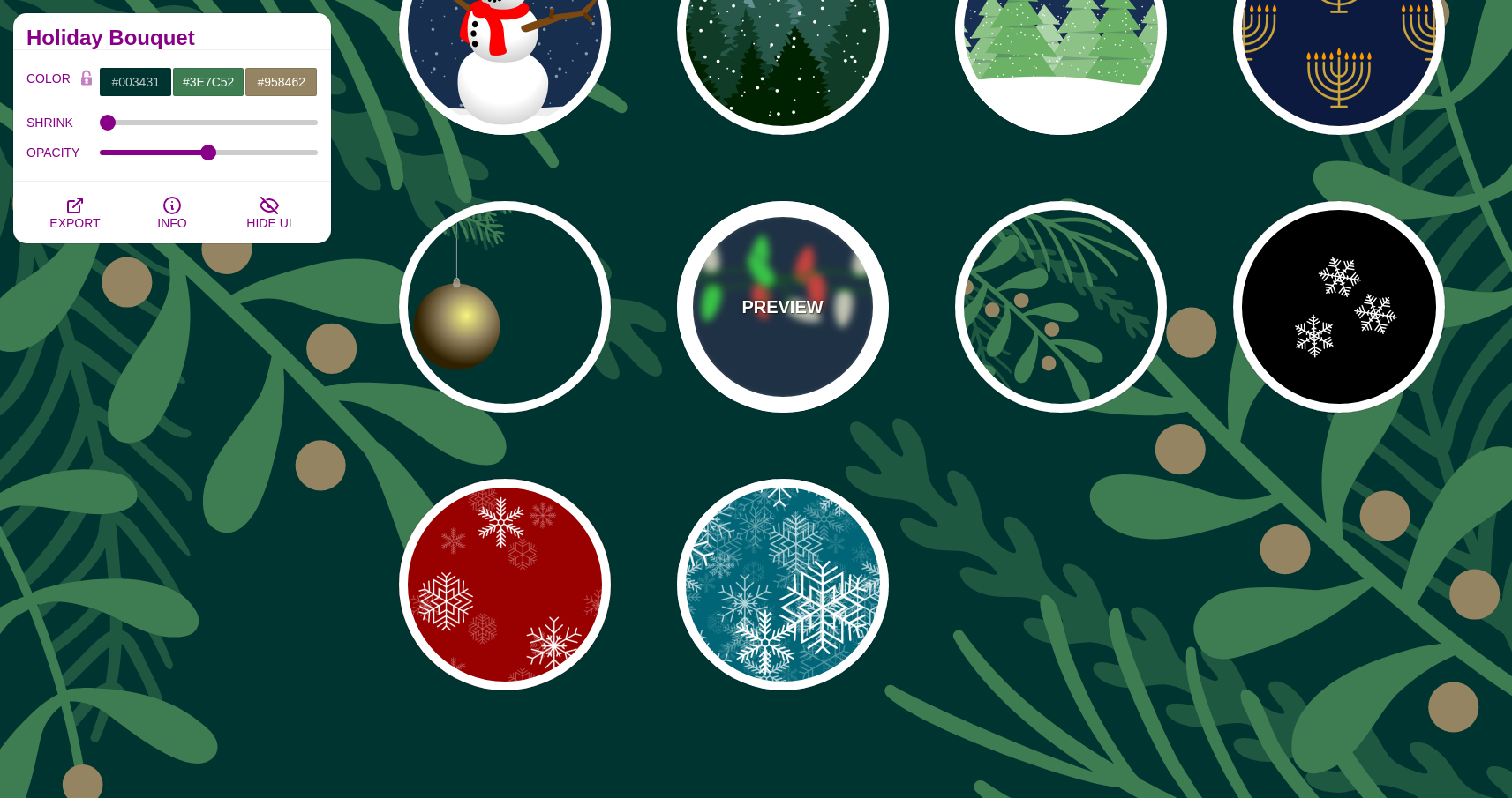
click at [822, 256] on div "PREVIEW" at bounding box center [782, 307] width 212 height 212
type input "#0E2844"
type input "#007800"
type input "#00AA00"
type input "#FAFFE4"
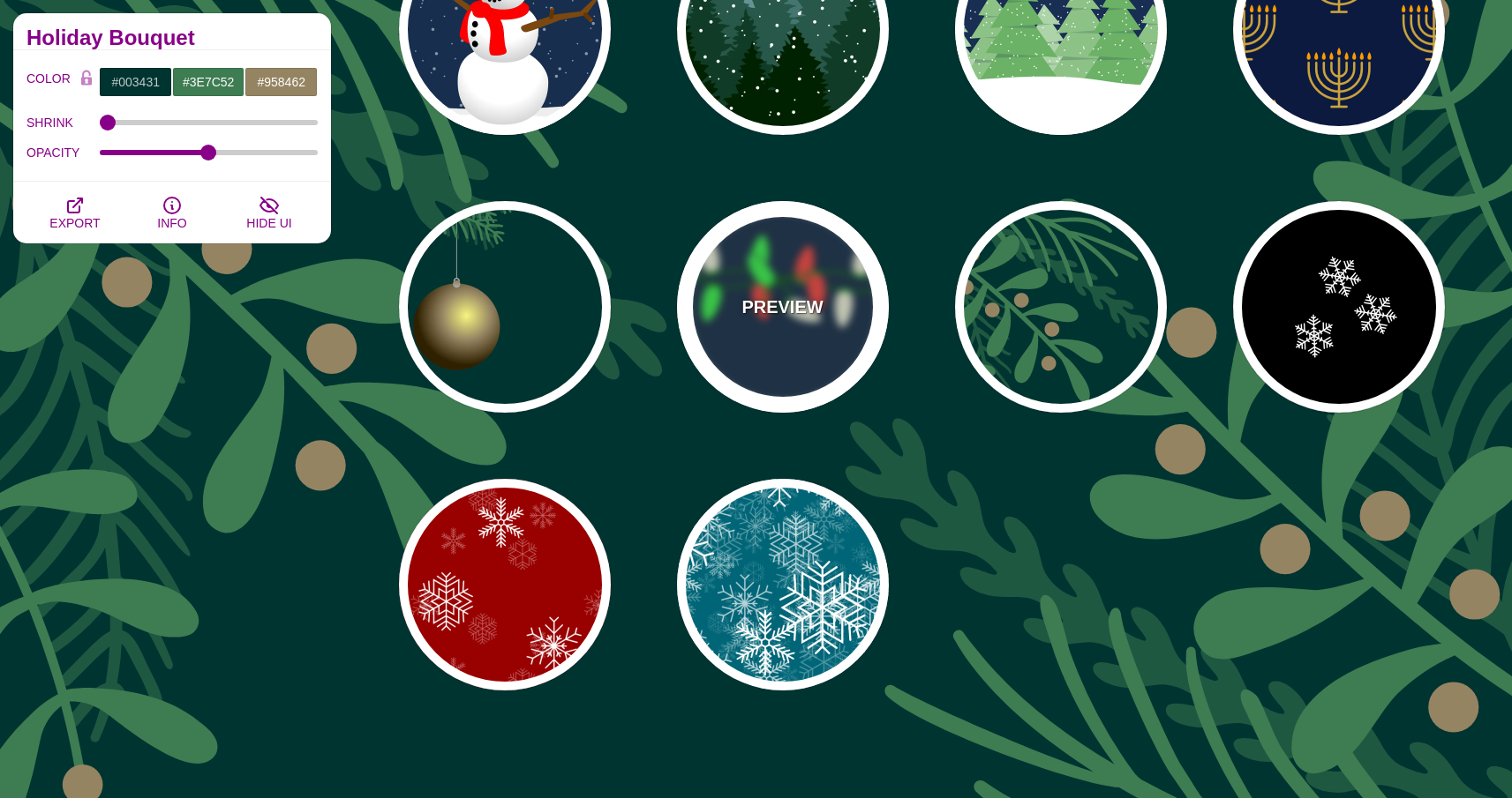
type input "#34FF49"
type input "#FF433C"
type input "2"
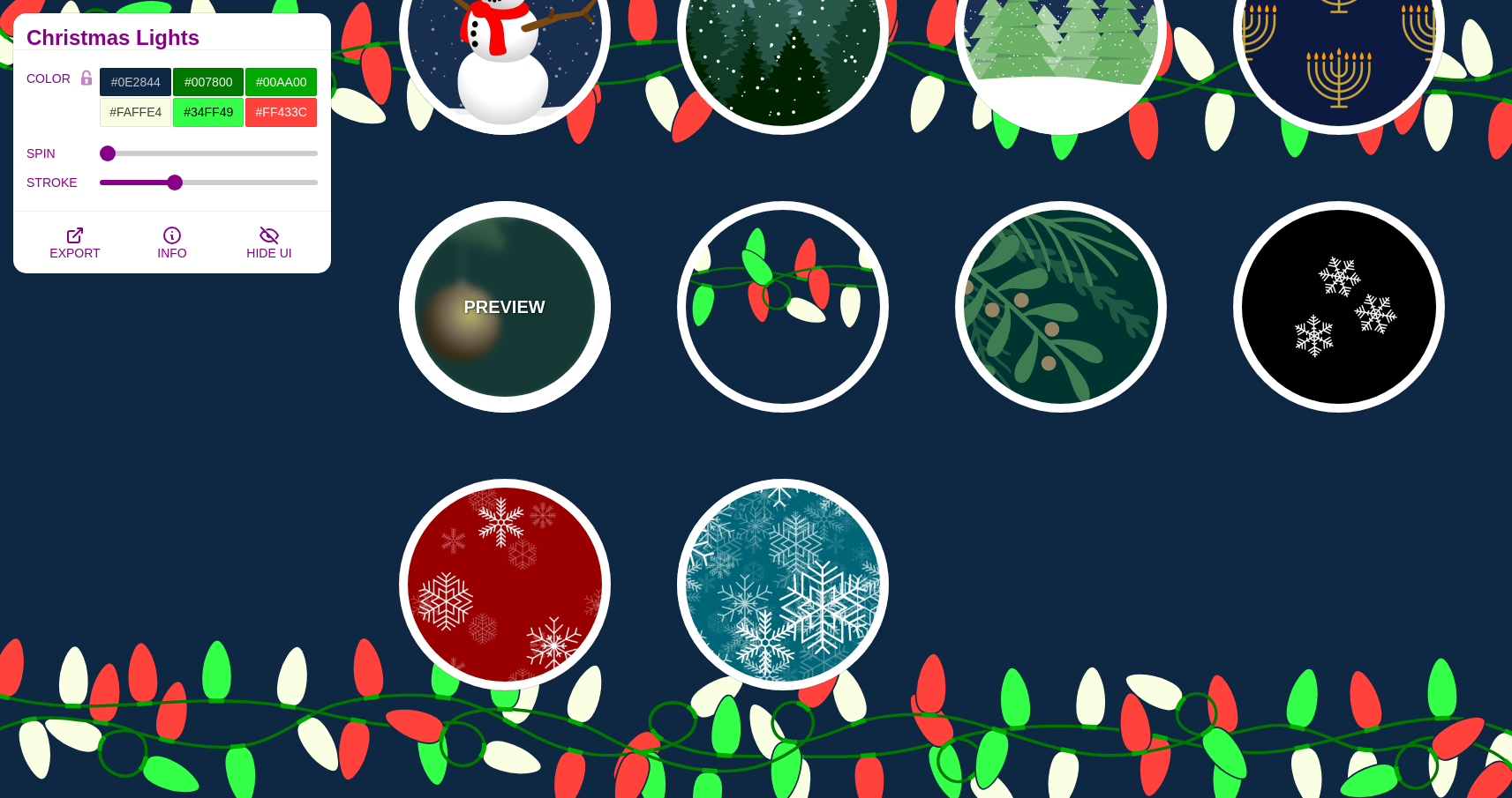
click at [531, 319] on p "PREVIEW" at bounding box center [503, 307] width 81 height 26
type input "#003431"
type input "#3E7C52"
type input "#AAAAAA"
type input "#2F2100"
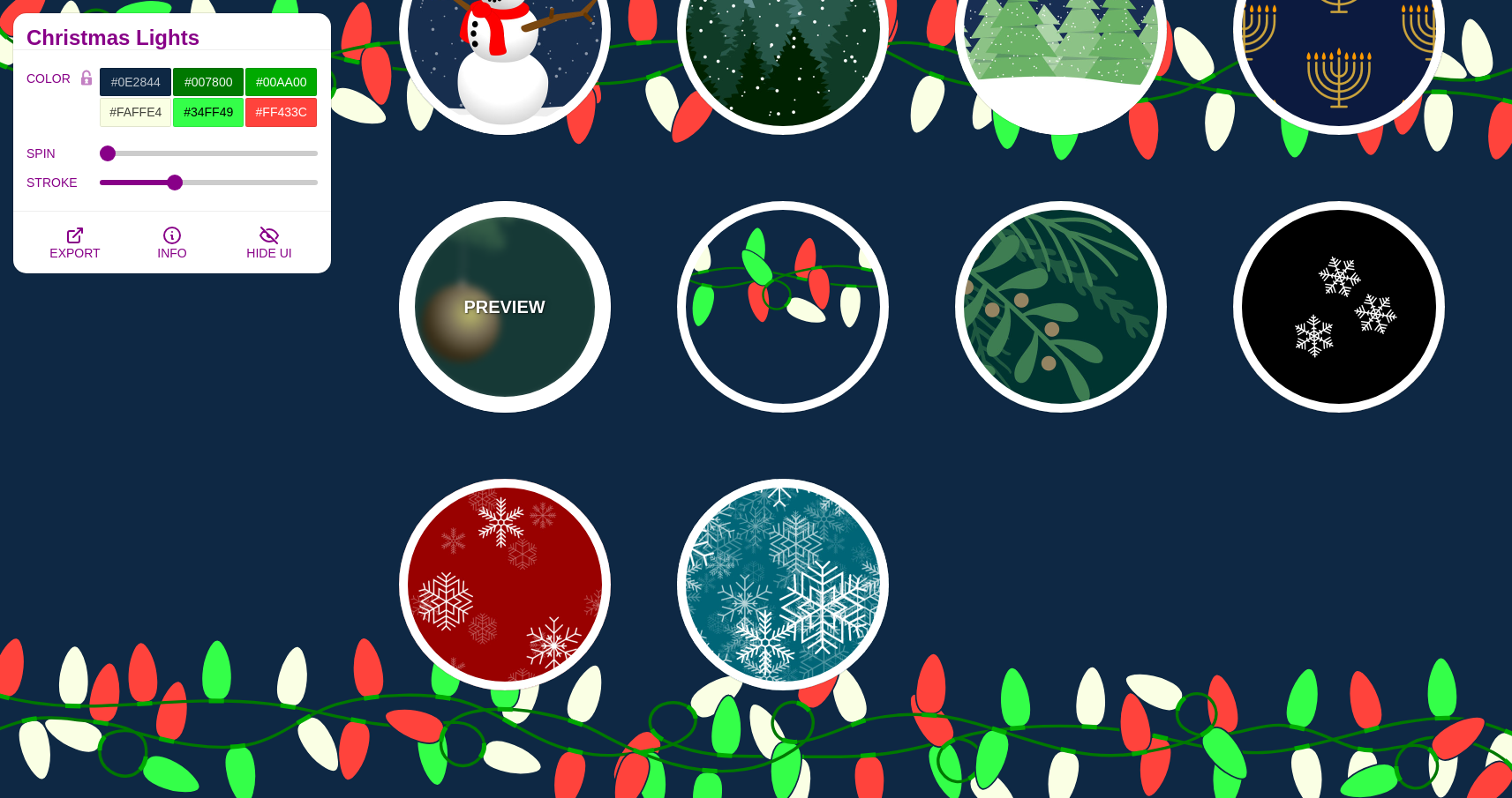
type input "#958462"
type input "#F6F580"
type input "3"
type input "0.4"
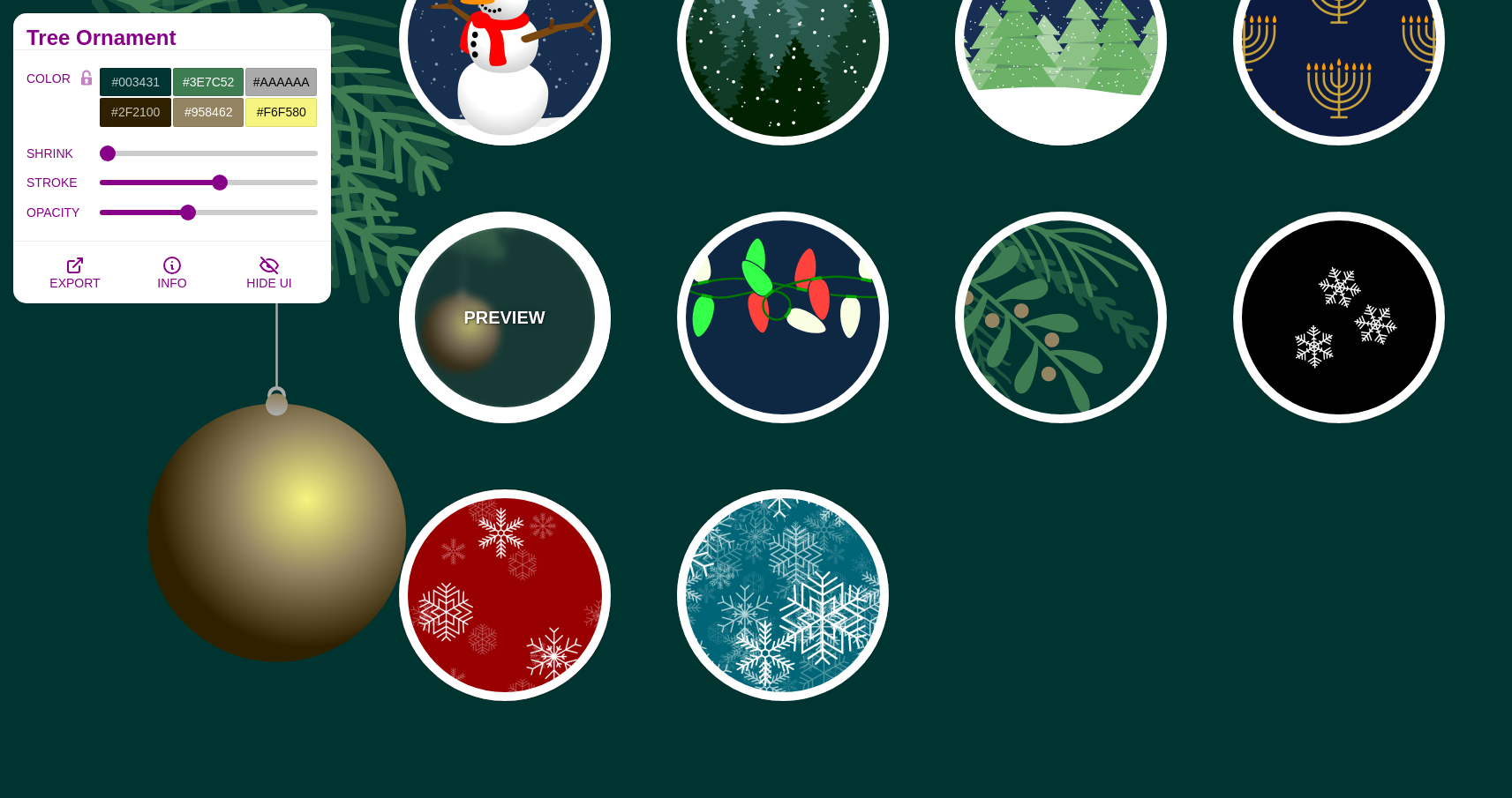
scroll to position [74, 0]
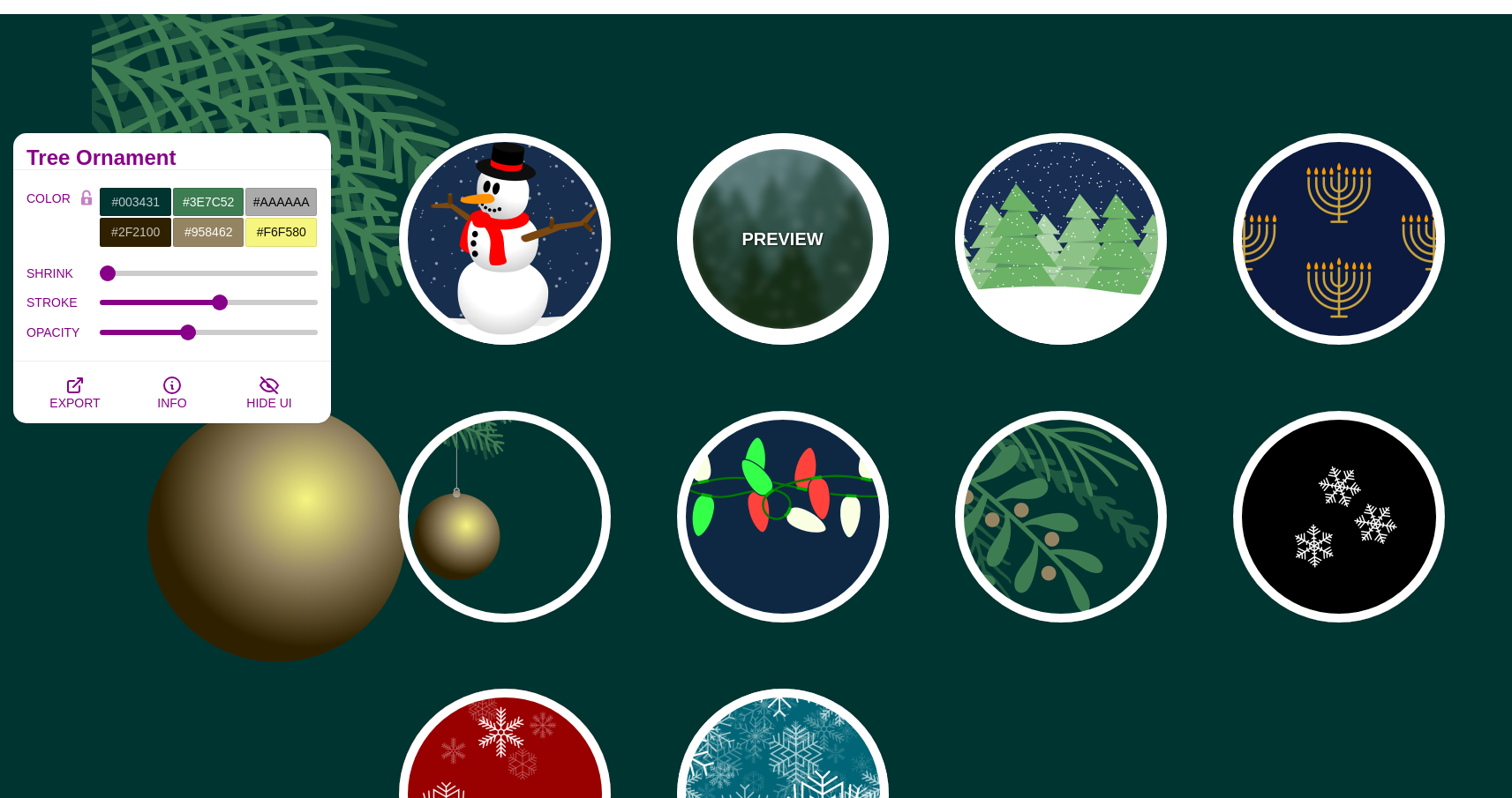
click at [798, 281] on div "PREVIEW" at bounding box center [782, 239] width 212 height 212
type input "#659393"
type input "#002200"
type input "#FFFFFF"
type input "20"
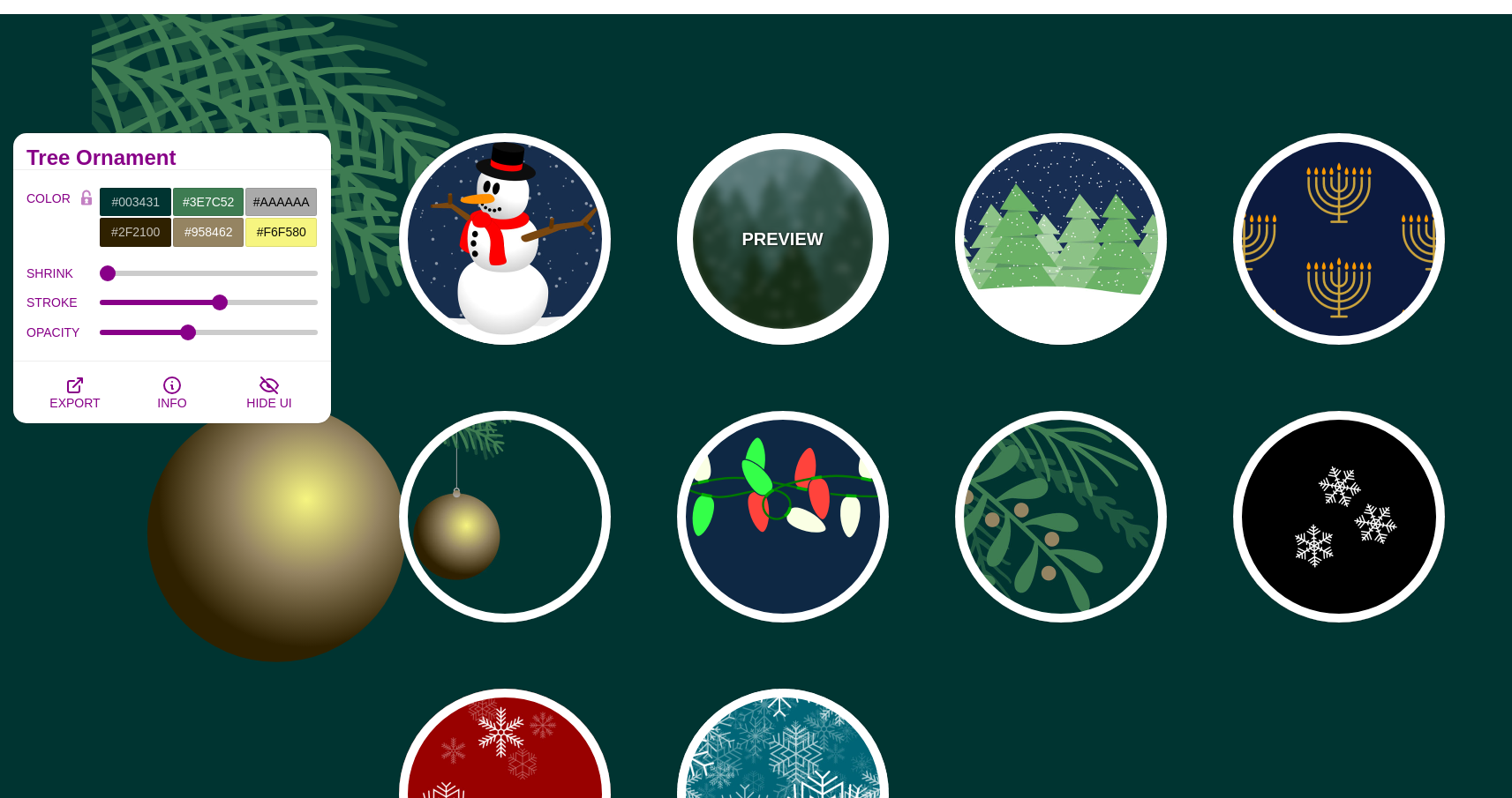
type input "10"
type input "0.25"
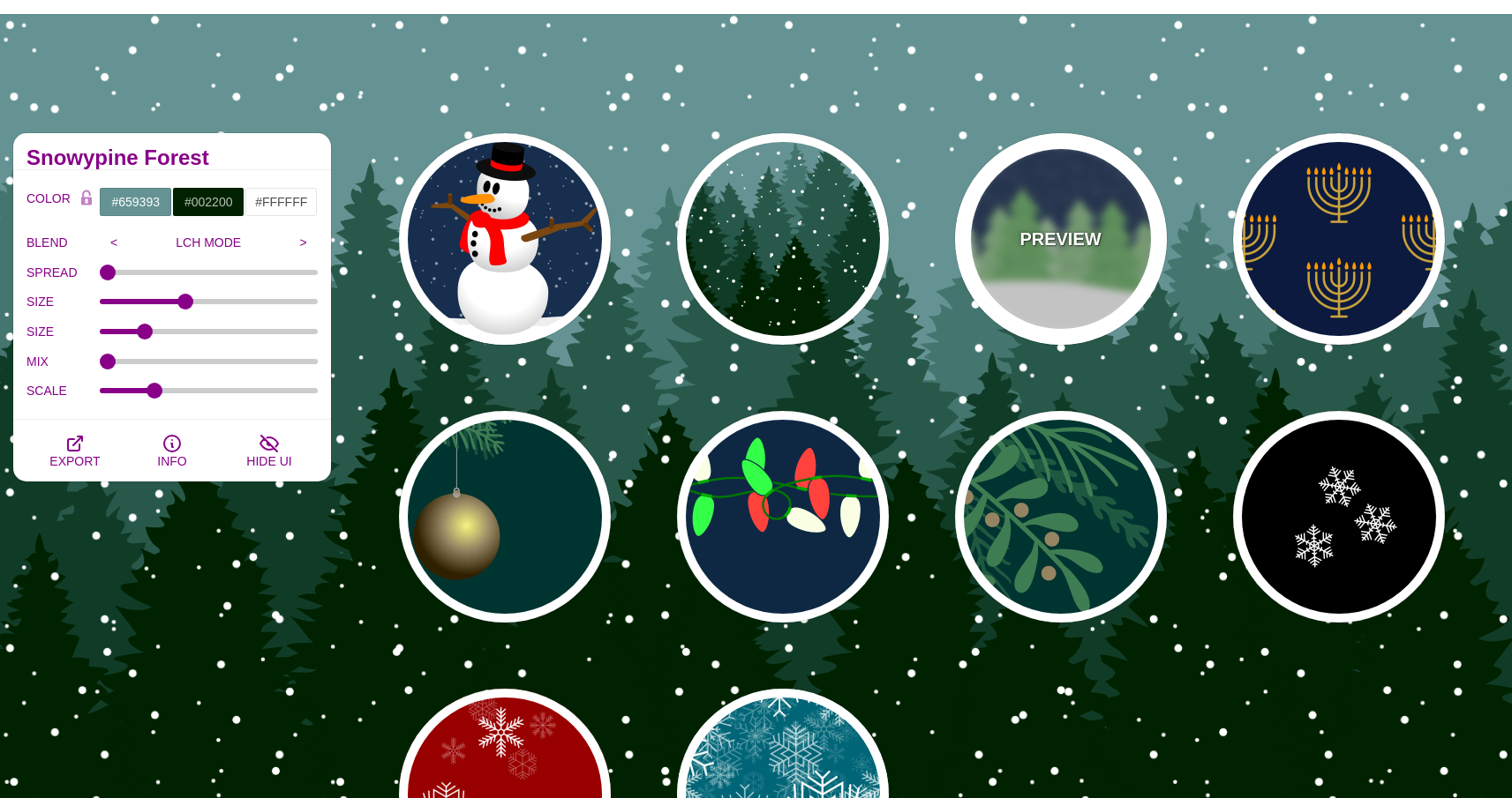
click at [1018, 271] on div "PREVIEW" at bounding box center [1060, 239] width 212 height 212
type input "#182E52"
type input "#6BB166"
type input "0"
type input "15"
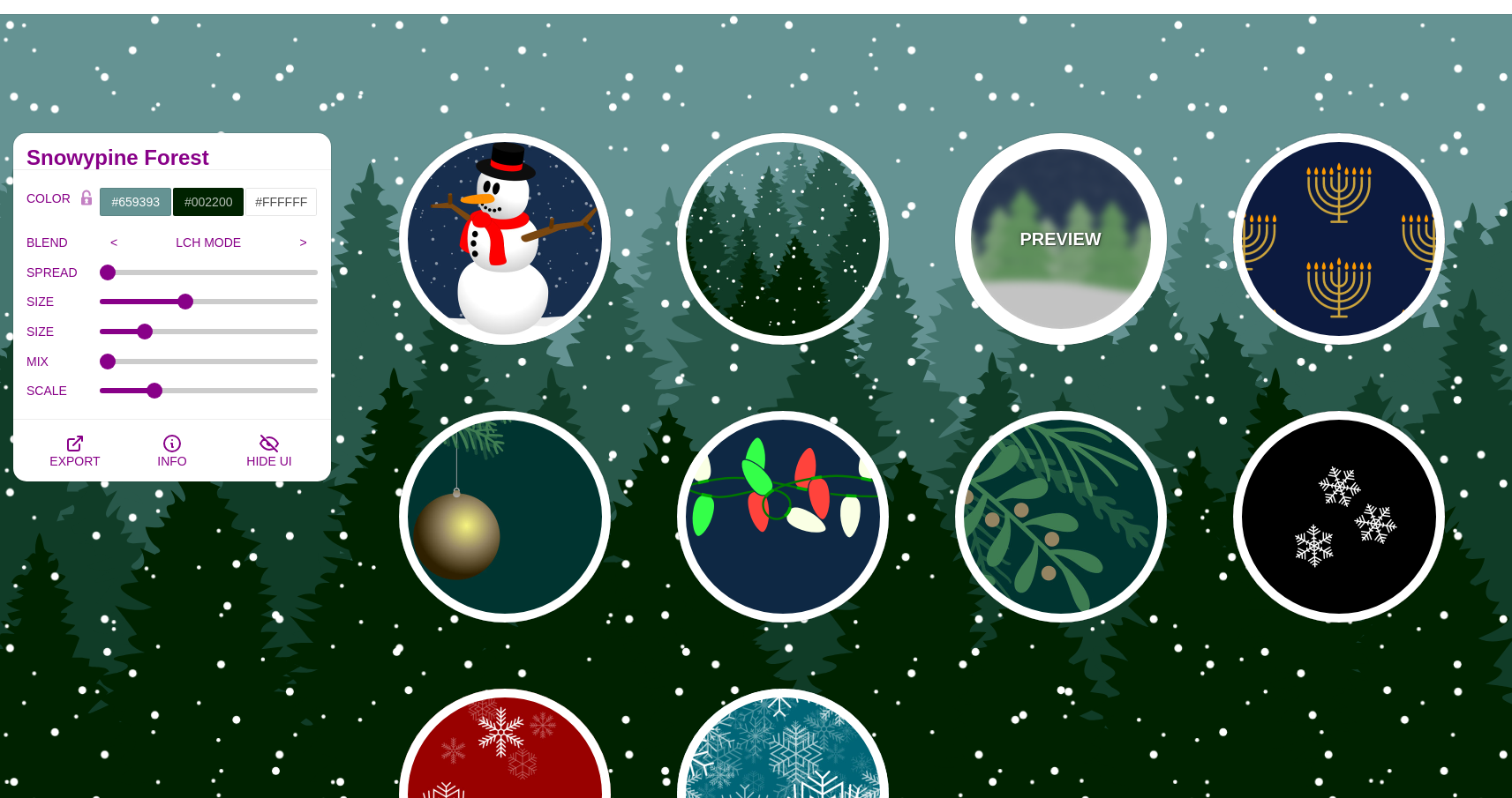
type input "0.2"
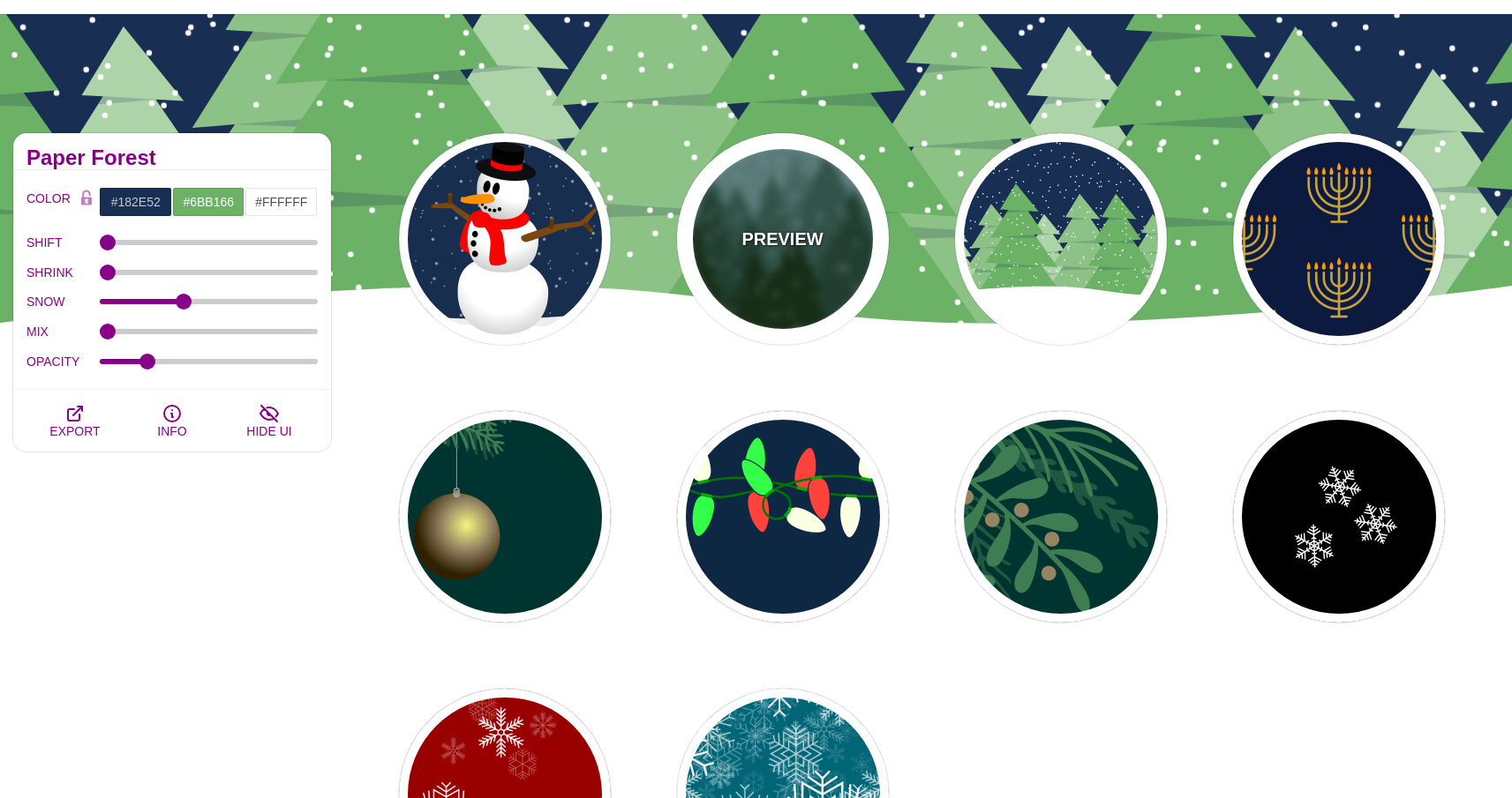
click at [836, 266] on div "PREVIEW" at bounding box center [782, 239] width 212 height 212
type input "#659393"
type input "#002200"
type input "20"
type input "10"
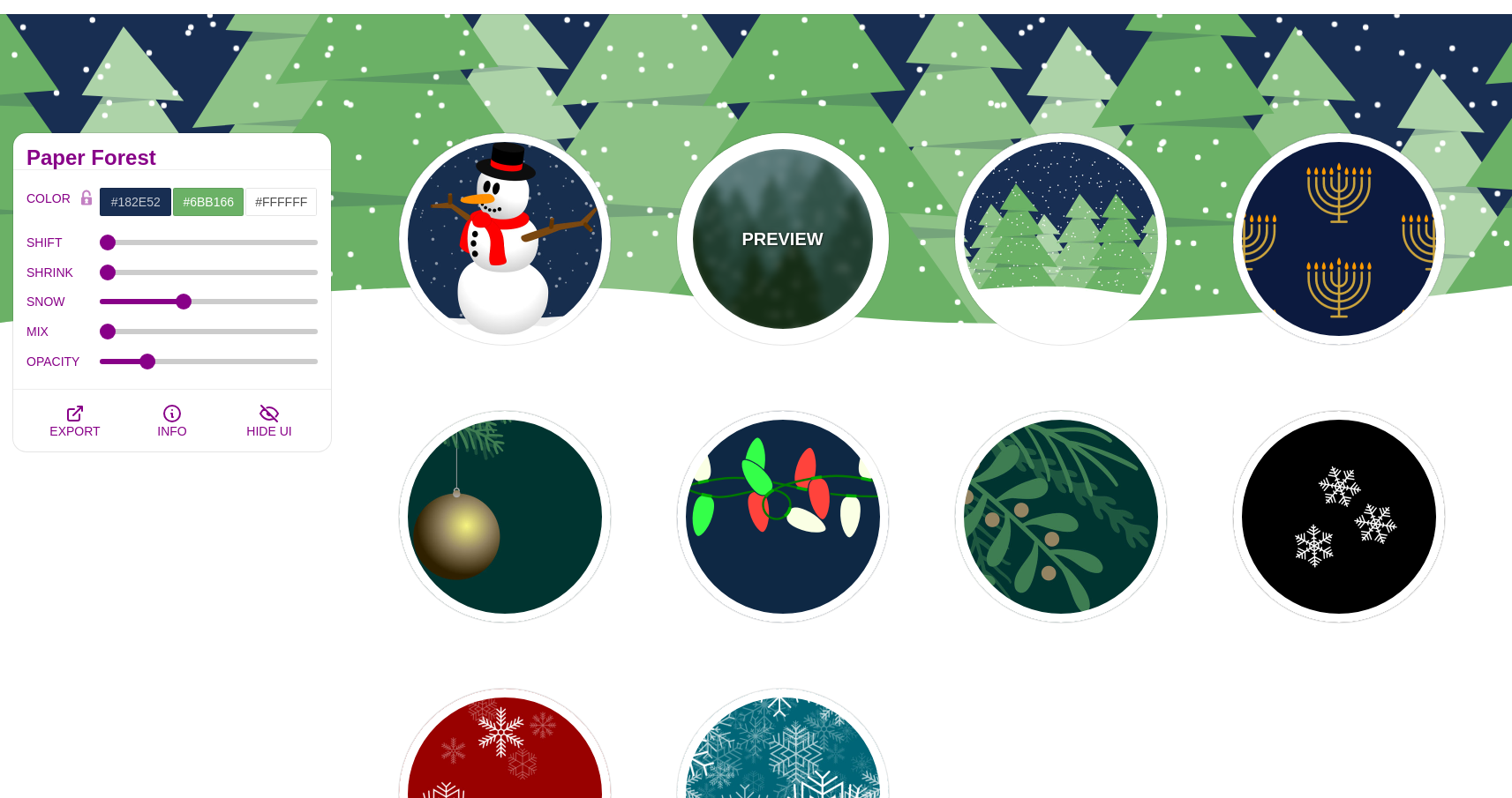
type input "0.25"
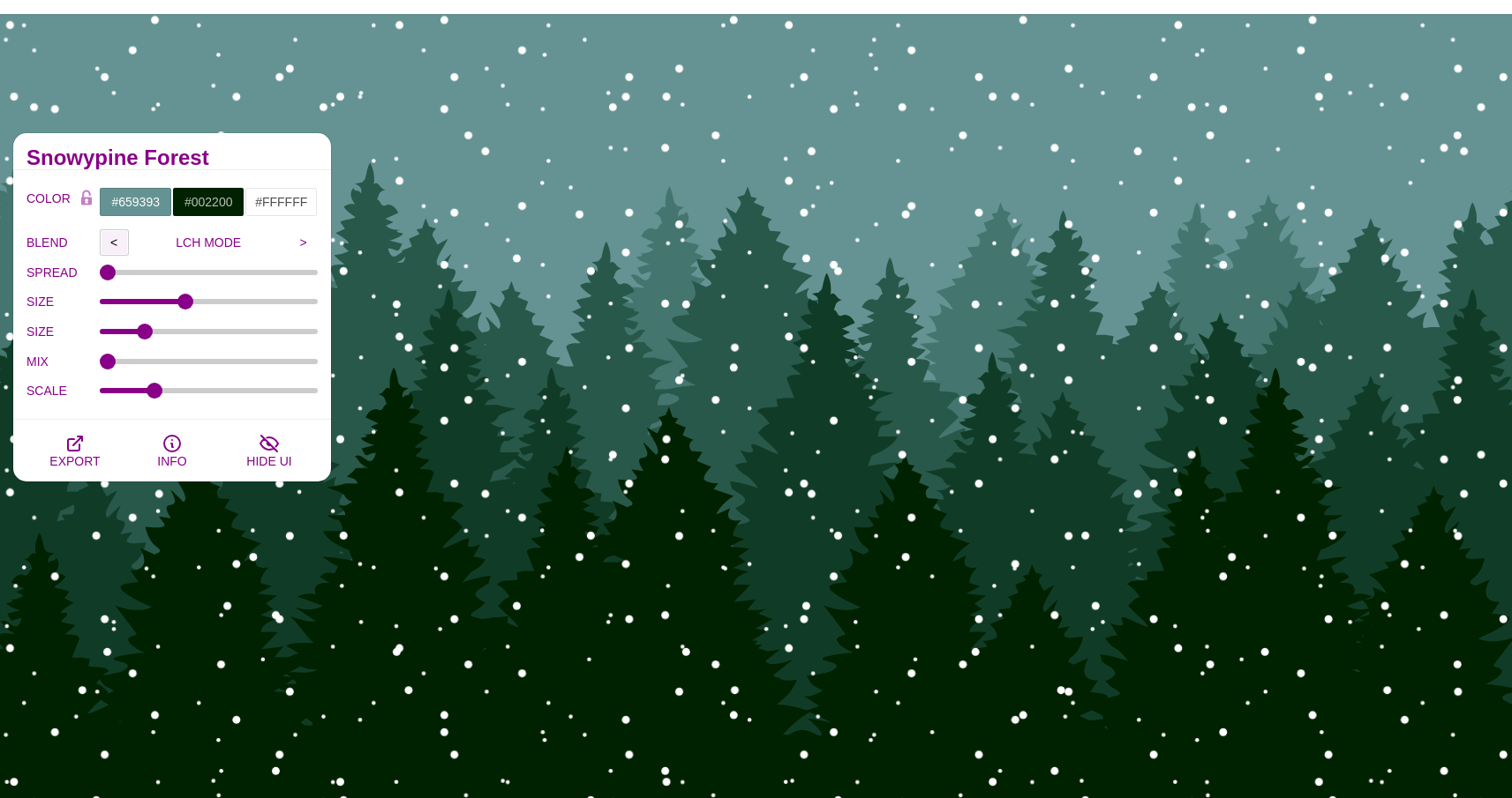
click at [114, 241] on input "<" at bounding box center [114, 242] width 29 height 26
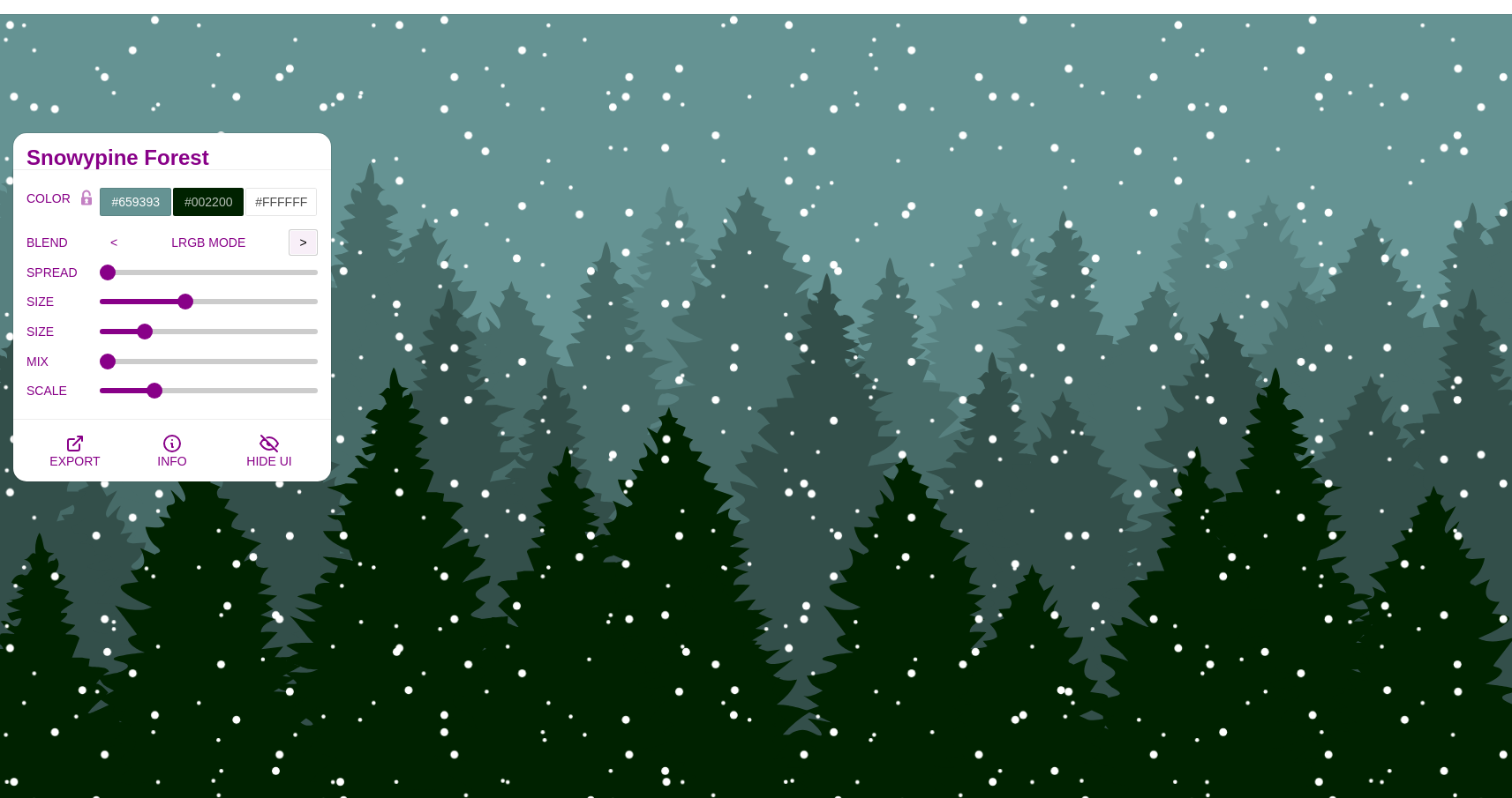
click at [301, 240] on input ">" at bounding box center [303, 242] width 29 height 26
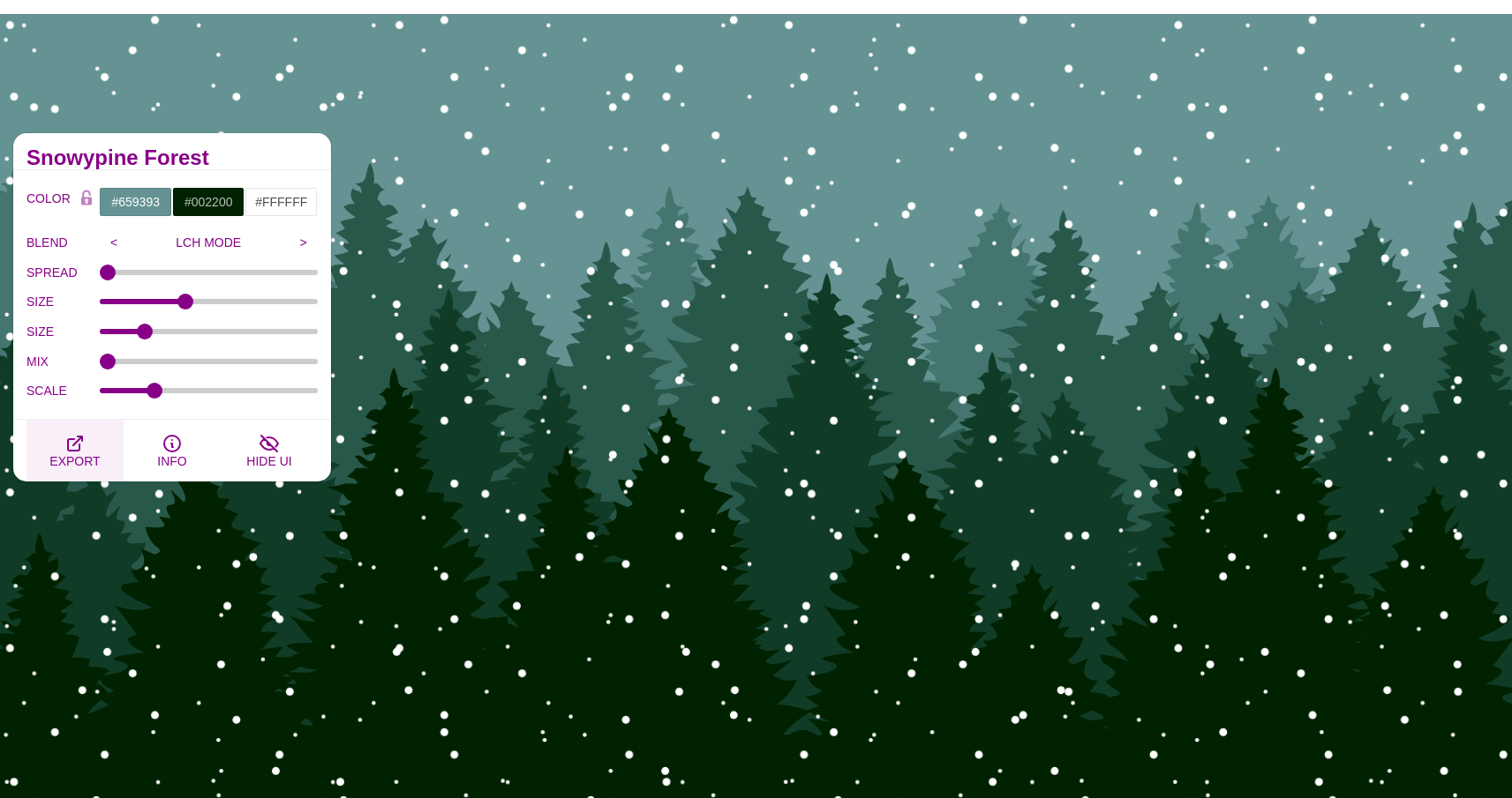
click at [82, 440] on icon "button" at bounding box center [75, 444] width 15 height 15
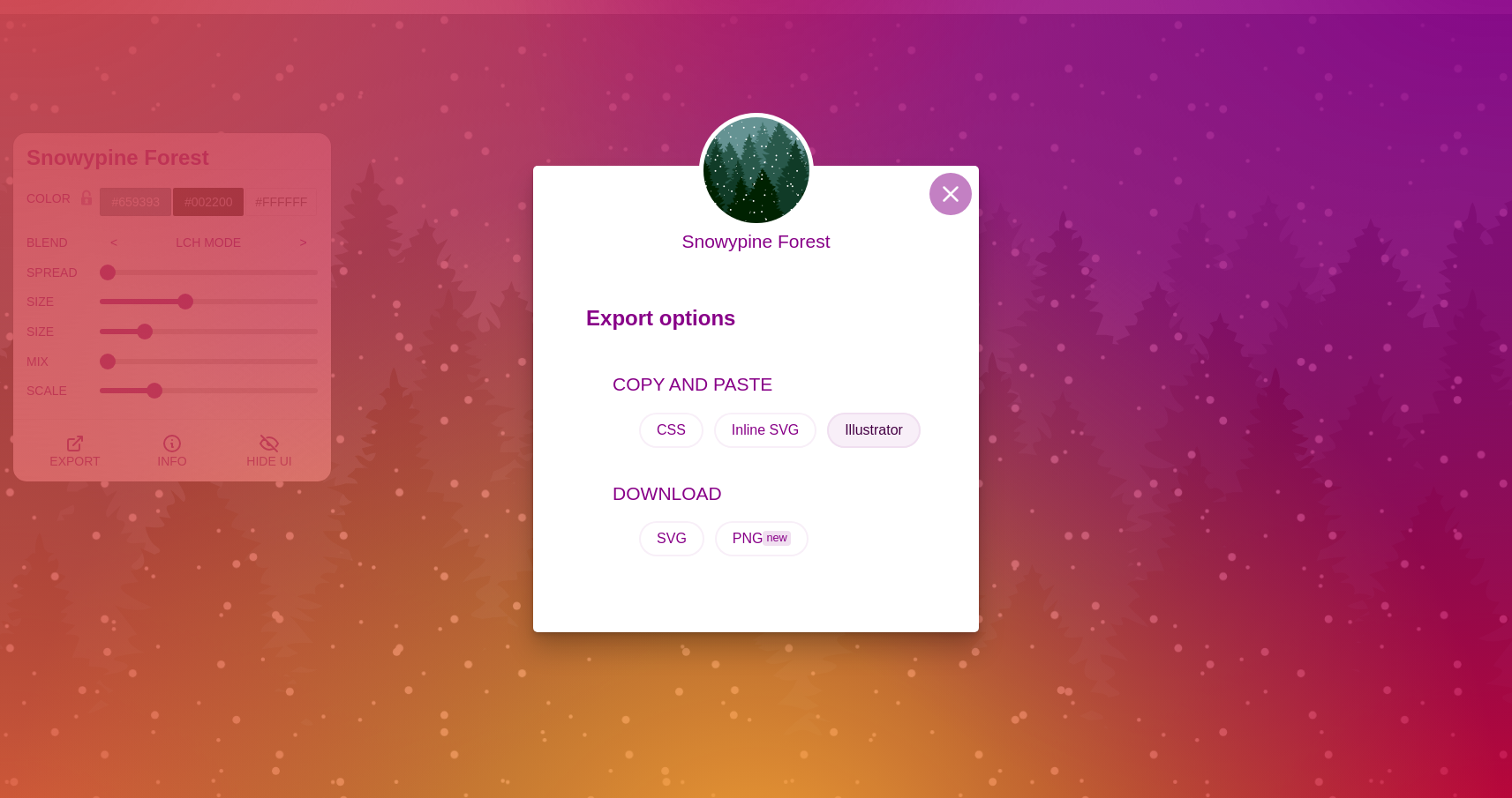
click at [854, 440] on button "Illustrator" at bounding box center [874, 430] width 94 height 35
click at [416, 98] on div "Snowypine Forest Export options COPY AND PASTE CSS Inline SVG Illustrator DOWNL…" at bounding box center [756, 399] width 1512 height 798
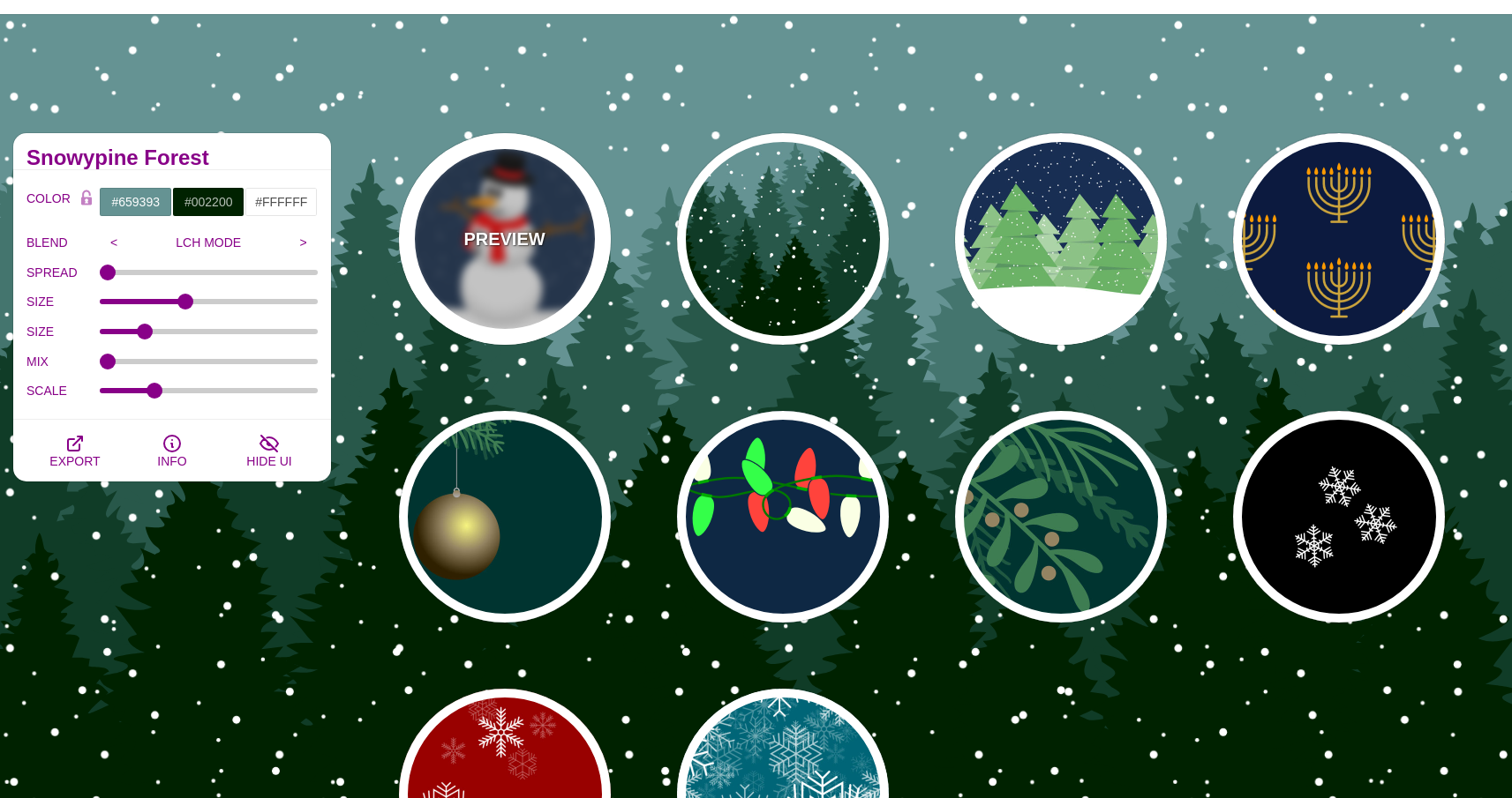
scroll to position [0, 0]
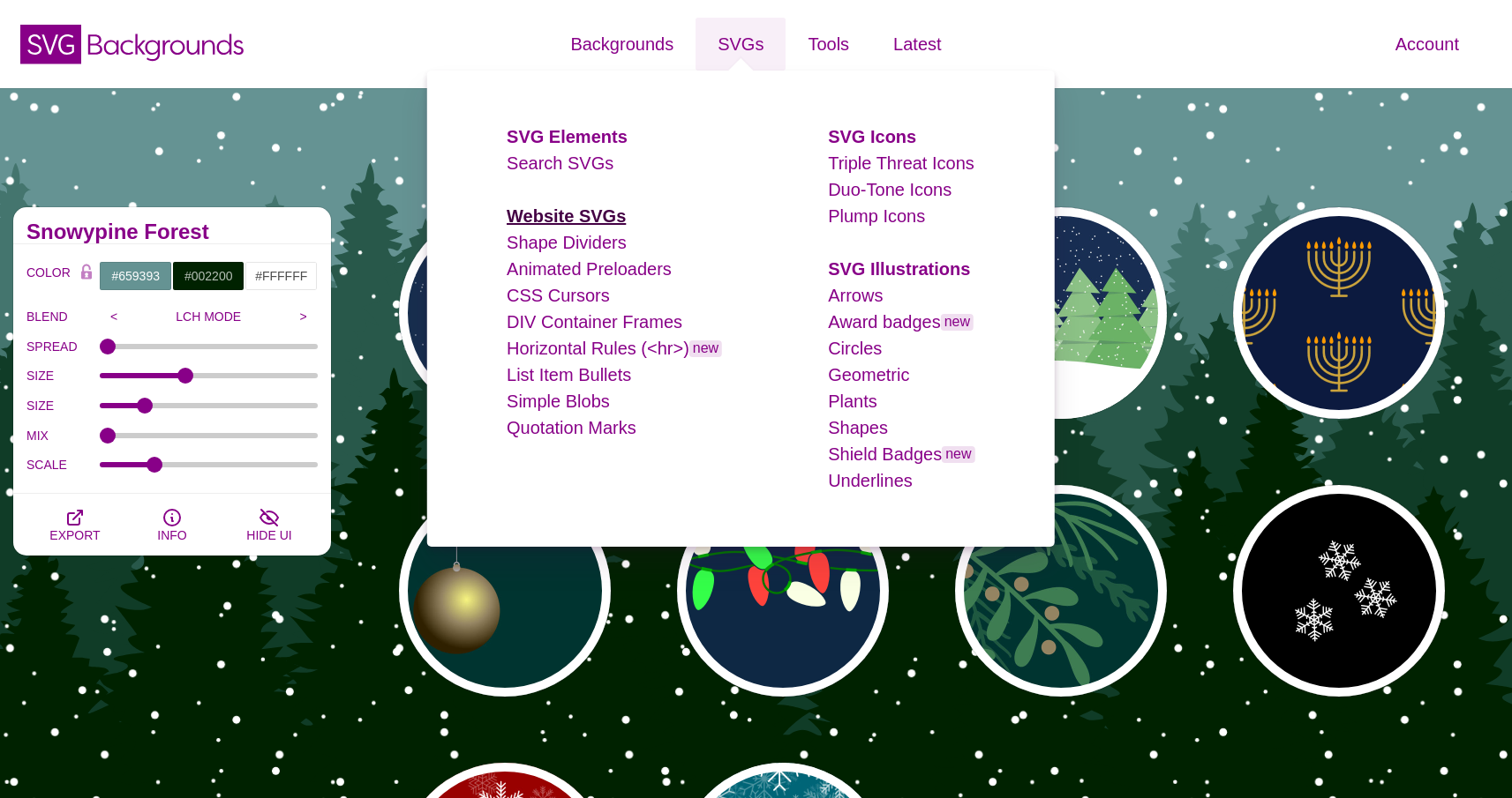
click at [593, 214] on strong "Website SVGs" at bounding box center [566, 215] width 119 height 19
click at [878, 264] on strong "SVG Illustrations" at bounding box center [899, 269] width 142 height 19
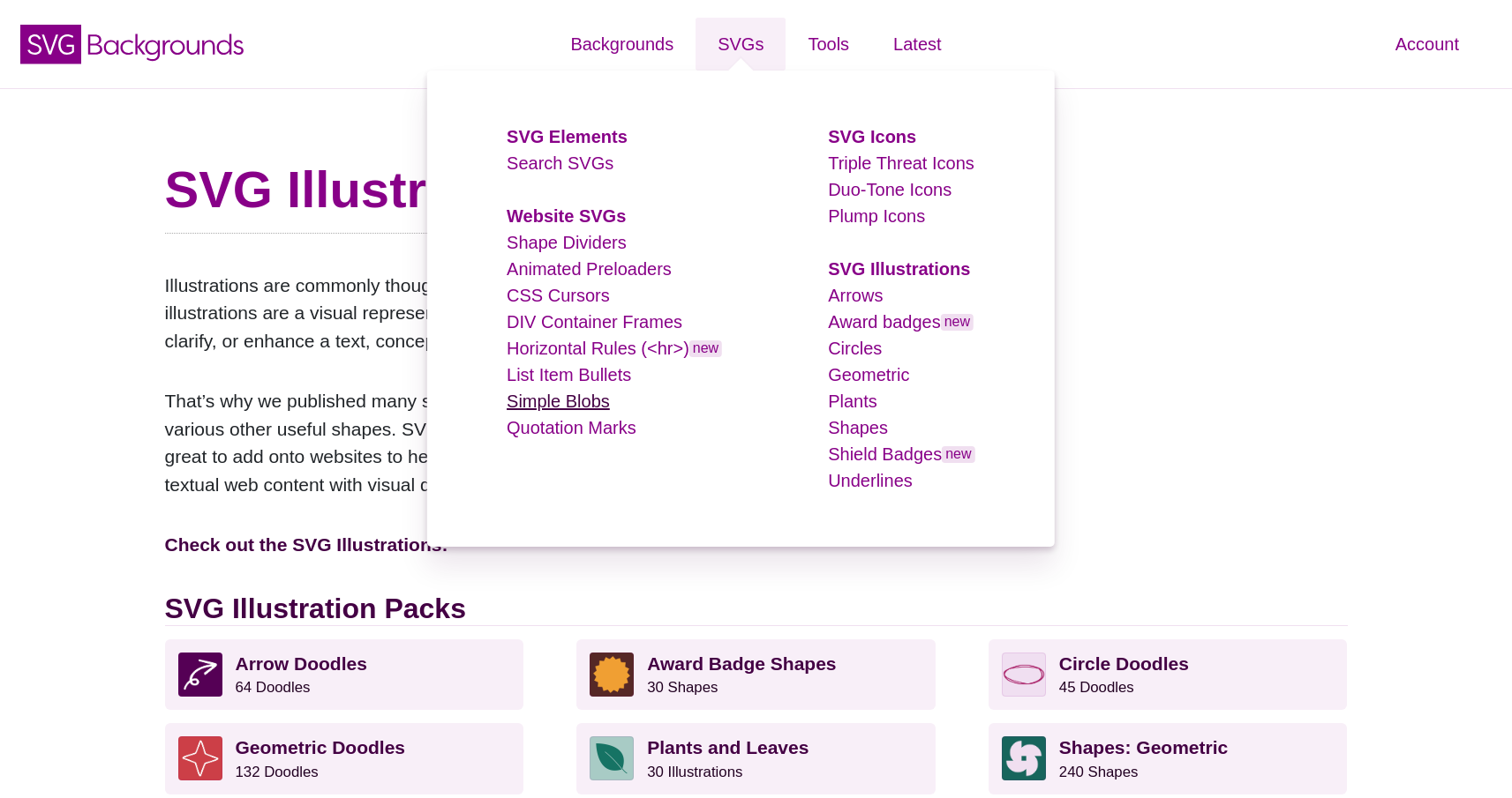
click at [590, 407] on link "Simple Blobs" at bounding box center [558, 400] width 104 height 19
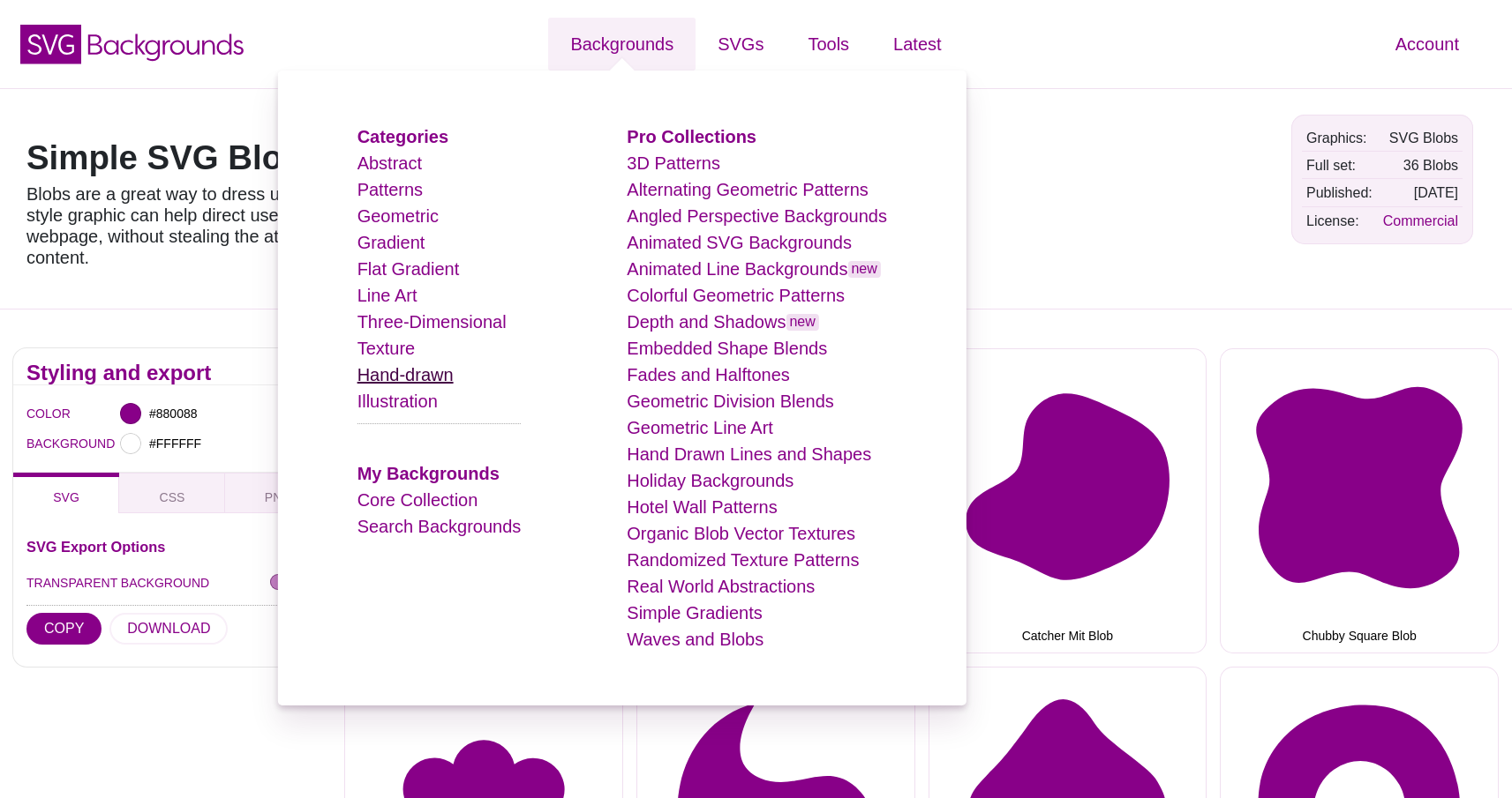
click at [418, 376] on link "Hand-drawn" at bounding box center [406, 374] width 96 height 19
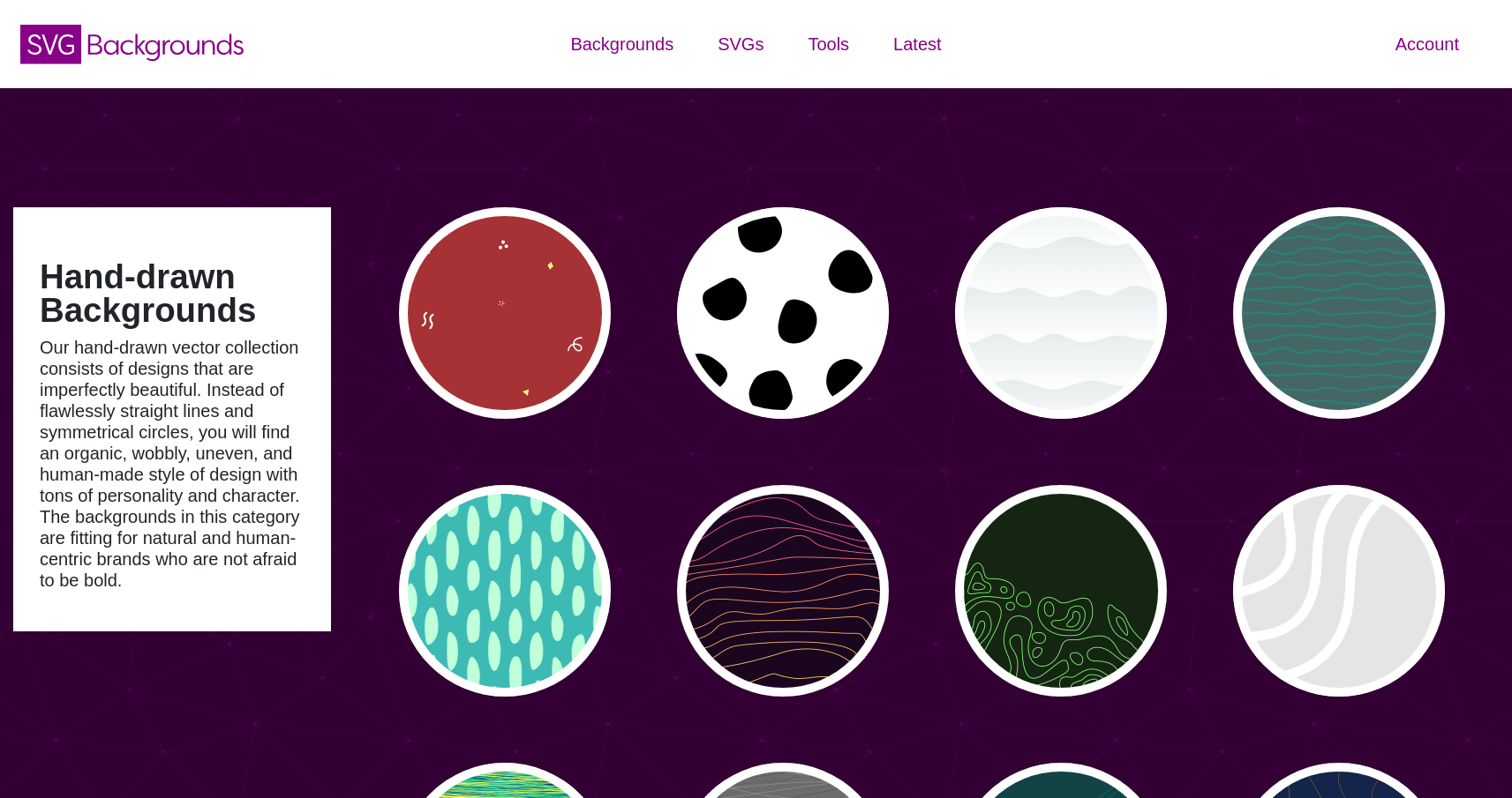
type input "#450057"
